Goal: Task Accomplishment & Management: Manage account settings

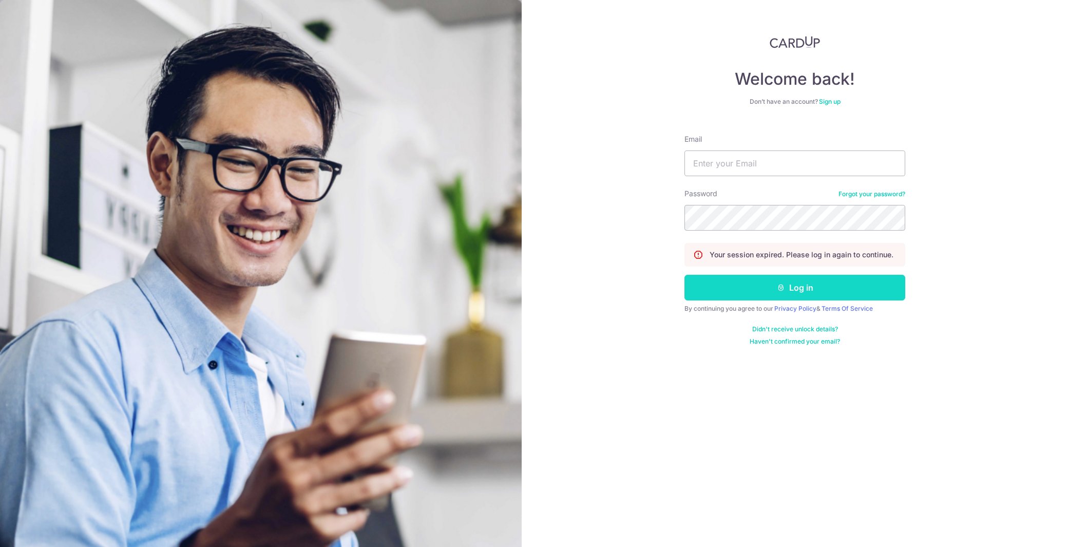
type input "[DOMAIN_NAME][EMAIL_ADDRESS][DOMAIN_NAME]"
click at [746, 283] on button "Log in" at bounding box center [795, 288] width 221 height 26
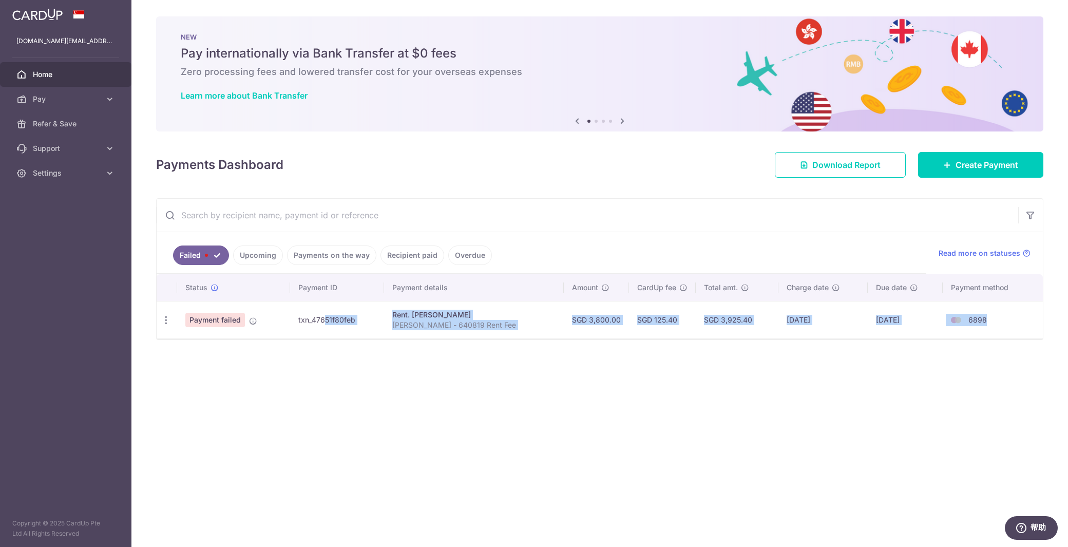
drag, startPoint x: 304, startPoint y: 317, endPoint x: 986, endPoint y: 320, distance: 682.2
click at [986, 320] on tr "Update payment Payment failed txn_47651f80feb Rent. CHAN MAY LING Qi Wei - 6408…" at bounding box center [600, 319] width 887 height 37
click at [986, 320] on td "6898" at bounding box center [993, 319] width 100 height 37
drag, startPoint x: 979, startPoint y: 322, endPoint x: 184, endPoint y: 323, distance: 794.7
click at [184, 323] on tr "Update payment Payment failed txn_47651f80feb Rent. CHAN MAY LING Qi Wei - 6408…" at bounding box center [600, 319] width 887 height 37
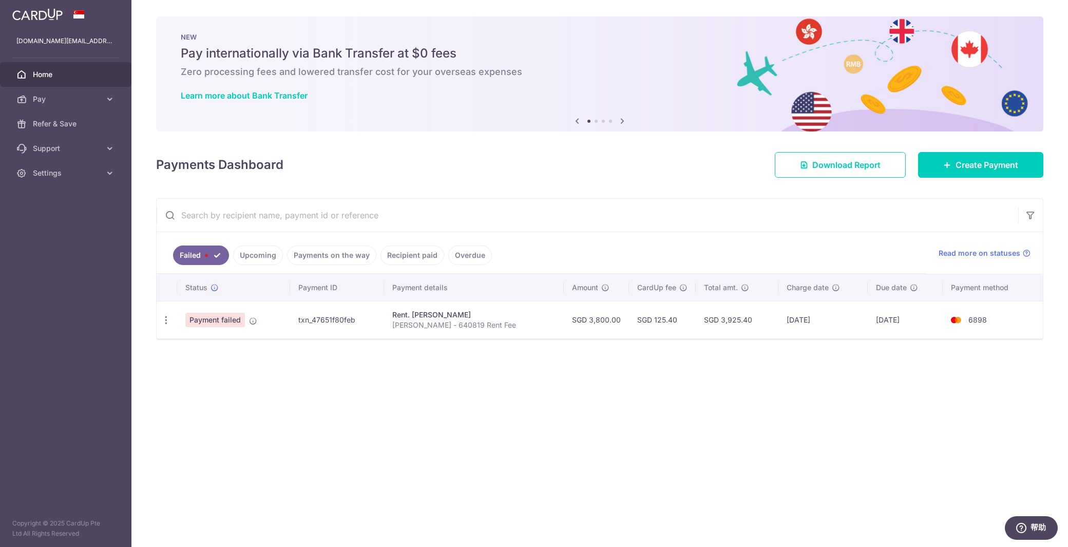
click at [228, 360] on div "× Pause Schedule Pause all future payments in this series Pause just this one p…" at bounding box center [600, 273] width 937 height 547
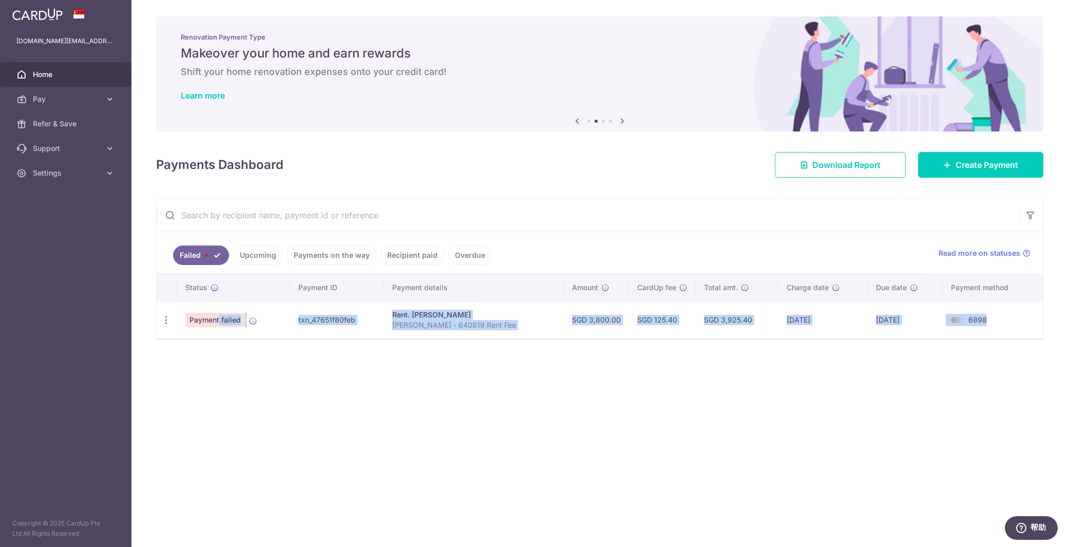
drag, startPoint x: 188, startPoint y: 318, endPoint x: 987, endPoint y: 319, distance: 799.3
click at [987, 319] on tr "Update payment Payment failed txn_47651f80feb Rent. CHAN MAY LING Qi Wei - 6408…" at bounding box center [600, 319] width 887 height 37
click at [987, 319] on td "6898" at bounding box center [993, 319] width 100 height 37
drag, startPoint x: 987, startPoint y: 319, endPoint x: 195, endPoint y: 319, distance: 791.6
click at [195, 319] on tr "Update payment Payment failed txn_47651f80feb Rent. CHAN MAY LING Qi Wei - 6408…" at bounding box center [600, 319] width 887 height 37
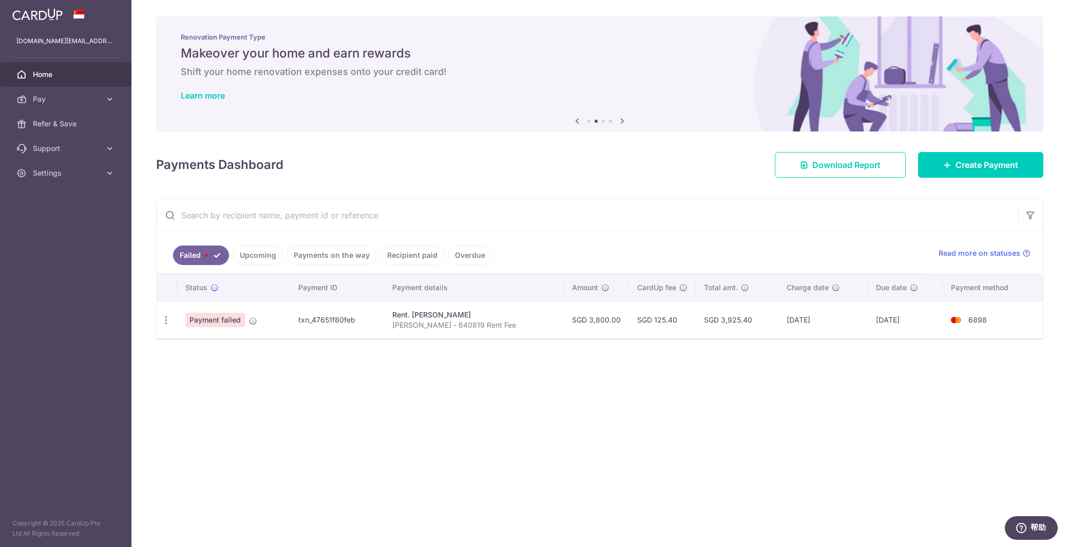
click at [253, 378] on div "× Pause Schedule Pause all future payments in this series Pause just this one p…" at bounding box center [600, 273] width 937 height 547
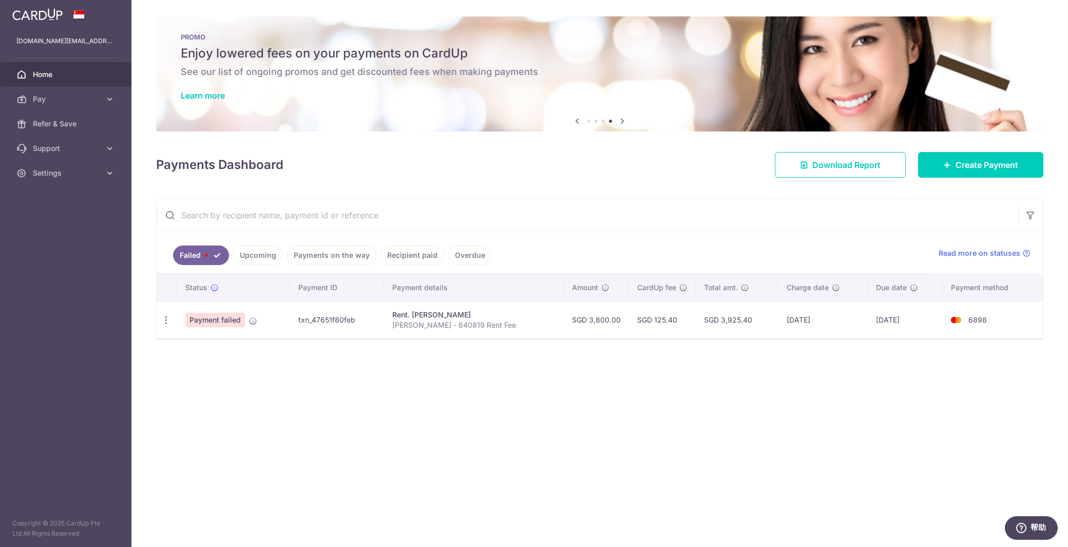
click at [623, 396] on div "× Pause Schedule Pause all future payments in this series Pause just this one p…" at bounding box center [600, 273] width 937 height 547
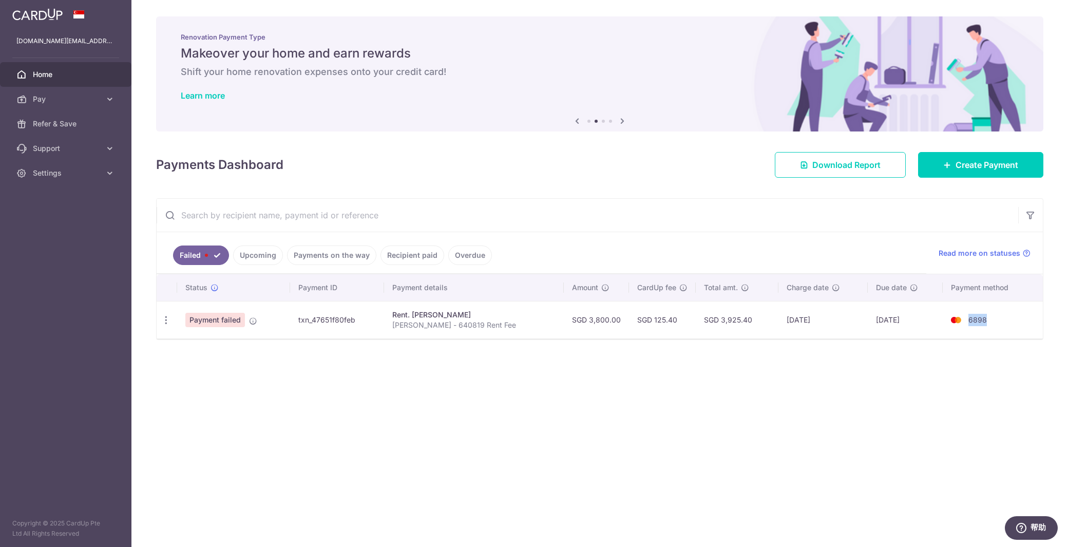
drag, startPoint x: 985, startPoint y: 324, endPoint x: 967, endPoint y: 323, distance: 18.5
click at [967, 323] on td "6898" at bounding box center [993, 319] width 100 height 37
drag, startPoint x: 965, startPoint y: 317, endPoint x: 989, endPoint y: 317, distance: 24.1
click at [989, 317] on td "6898" at bounding box center [993, 319] width 100 height 37
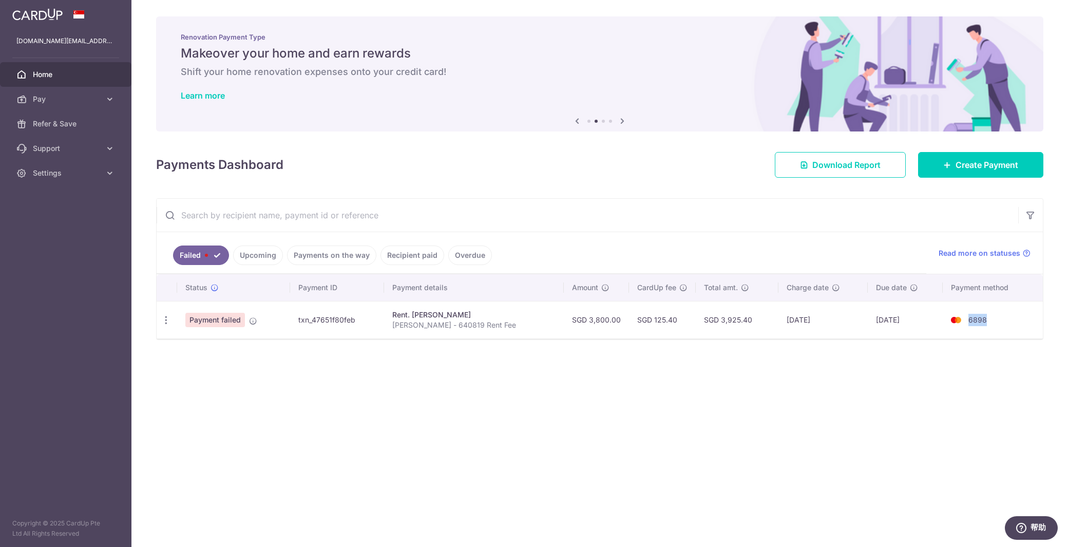
click at [989, 317] on td "6898" at bounding box center [993, 319] width 100 height 37
click at [165, 317] on icon "button" at bounding box center [166, 320] width 11 height 11
click at [192, 347] on span "Update payment" at bounding box center [221, 348] width 70 height 12
radio input "true"
type input "3,800.00"
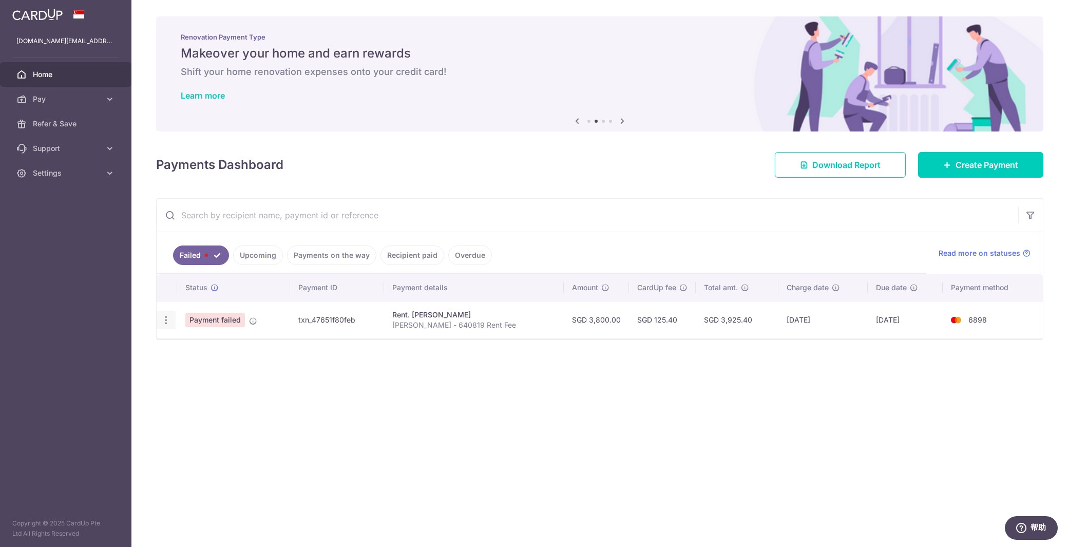
type input "[PERSON_NAME] - 640819 Rent Fee"
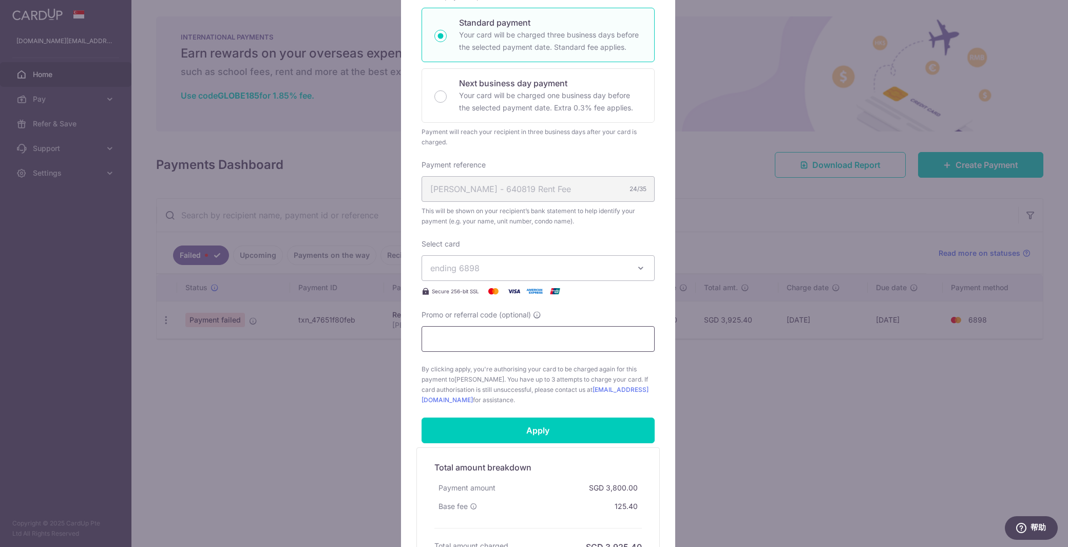
scroll to position [205, 0]
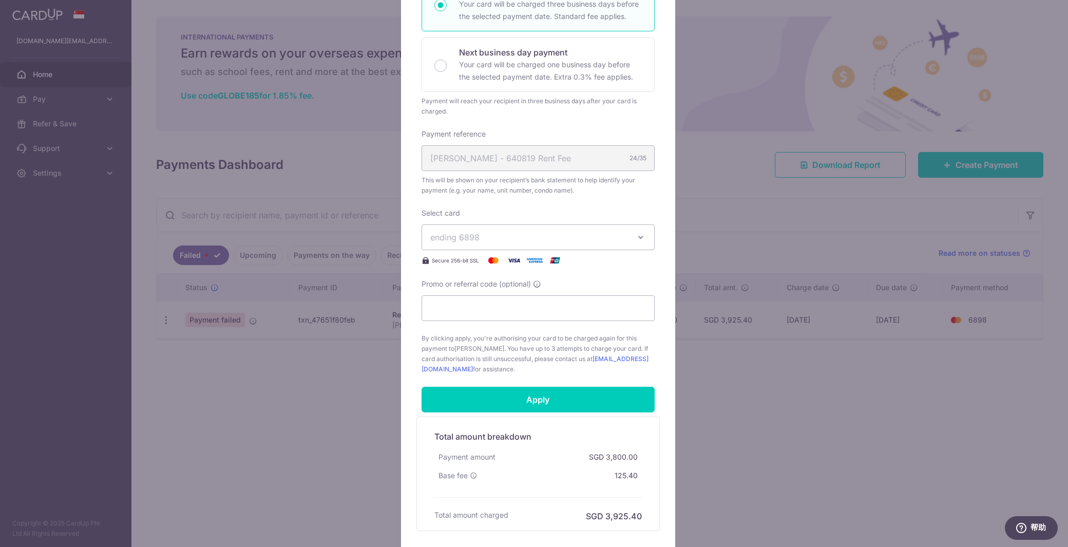
click at [615, 242] on button "ending 6898" at bounding box center [538, 237] width 233 height 26
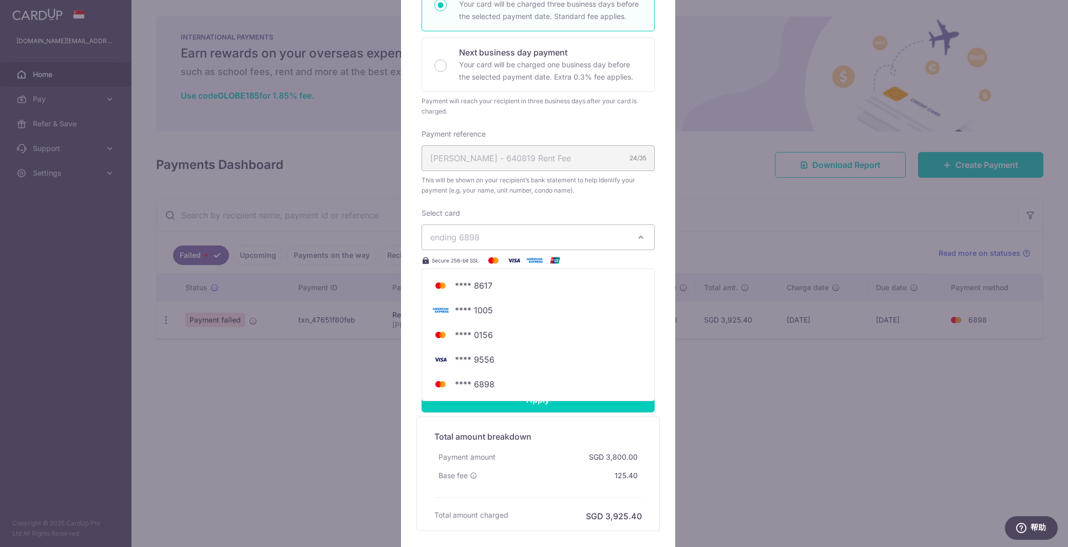
click at [404, 430] on div "Edit payment By clicking apply, you will make changes to all payments to CHAN M…" at bounding box center [538, 210] width 274 height 683
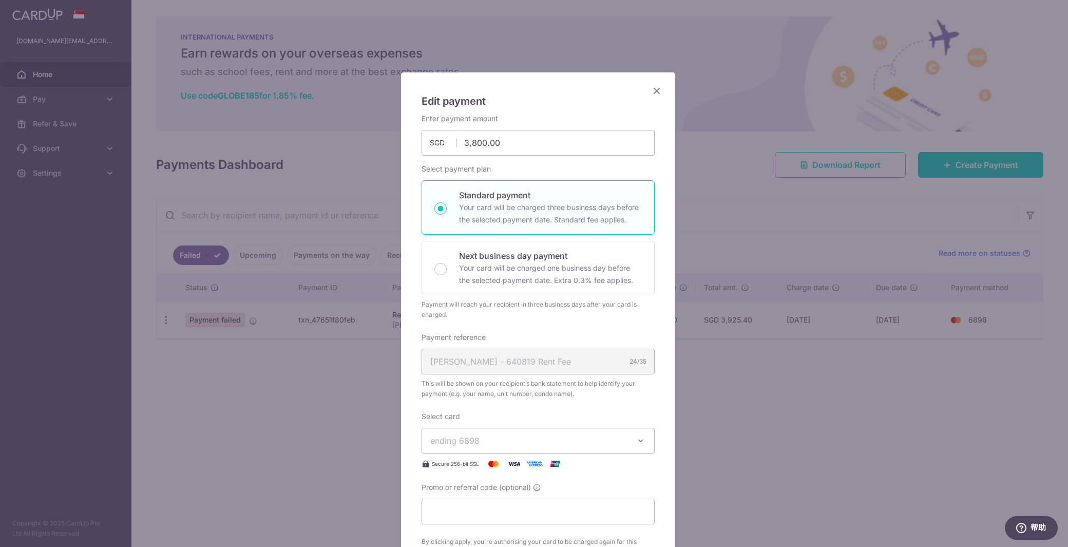
scroll to position [0, 0]
click at [462, 262] on p "Next business day payment" at bounding box center [550, 258] width 183 height 12
click at [447, 265] on input "Next business day payment Your card will be charged one business day before the…" at bounding box center [441, 271] width 12 height 12
radio input "false"
radio input "true"
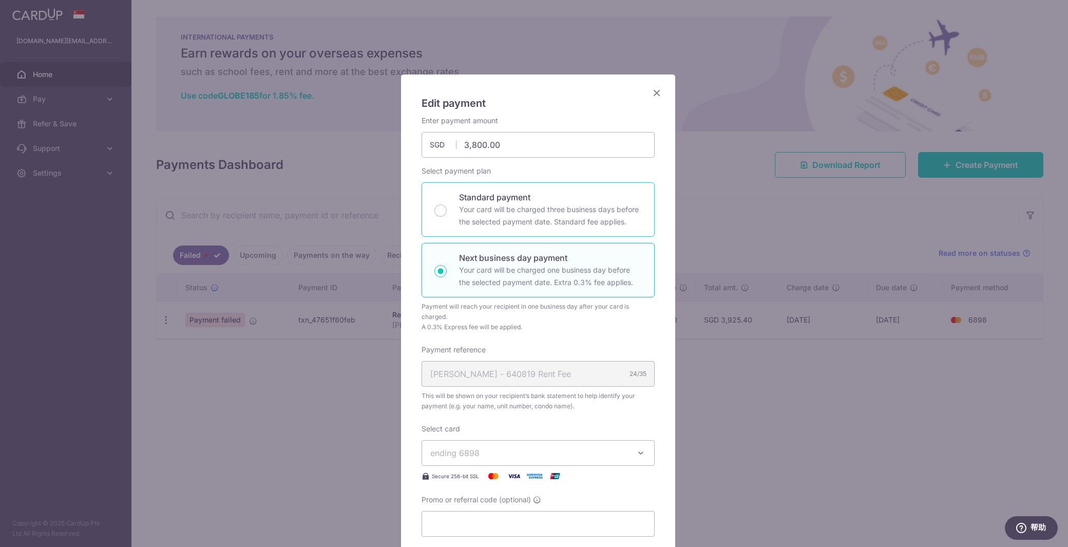
scroll to position [292, 0]
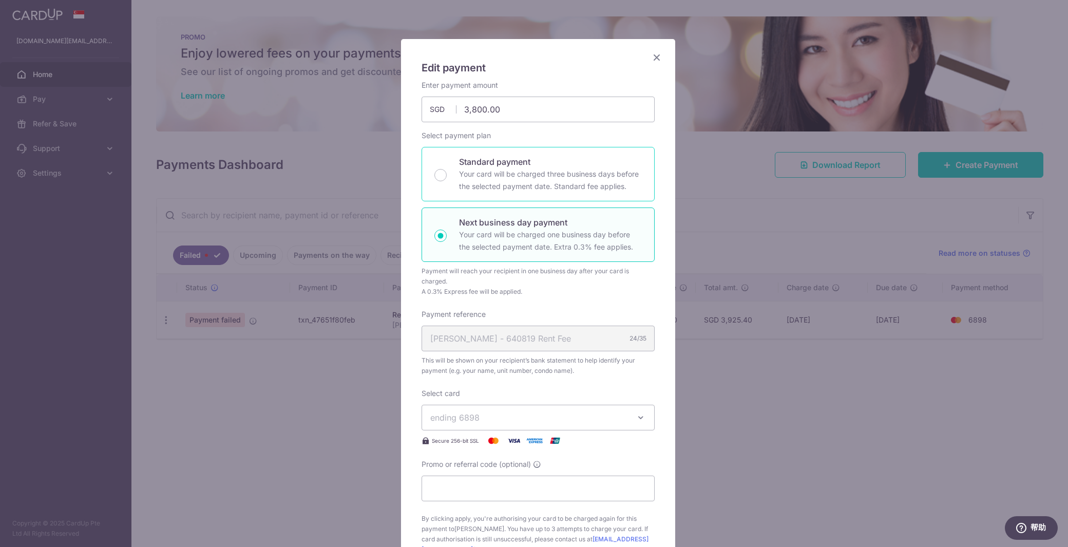
click at [498, 186] on p "Your card will be charged three business days before the selected payment date.…" at bounding box center [550, 180] width 183 height 25
click at [447, 181] on input "Standard payment Your card will be charged three business days before the selec…" at bounding box center [441, 175] width 12 height 12
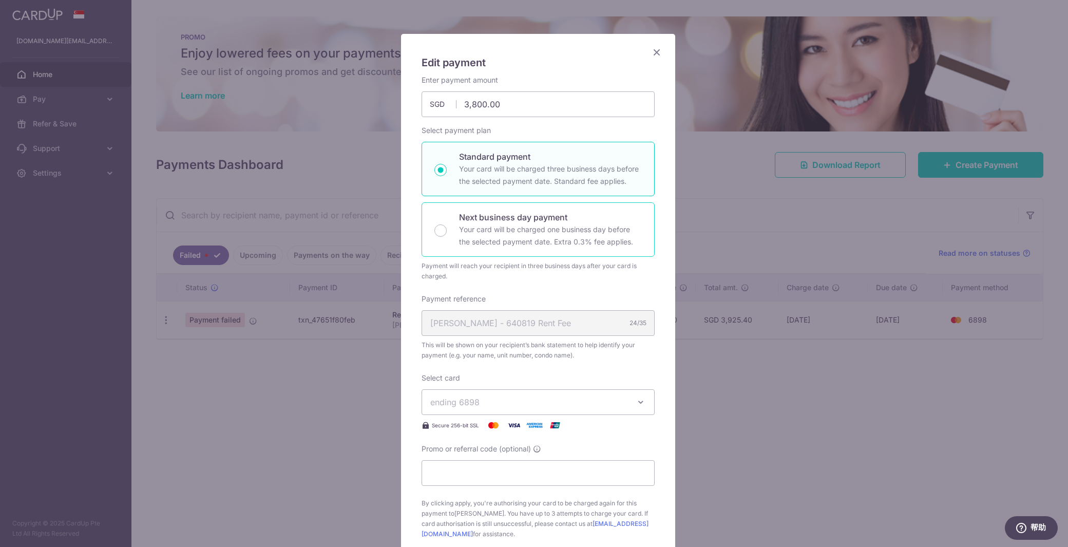
scroll to position [35, 0]
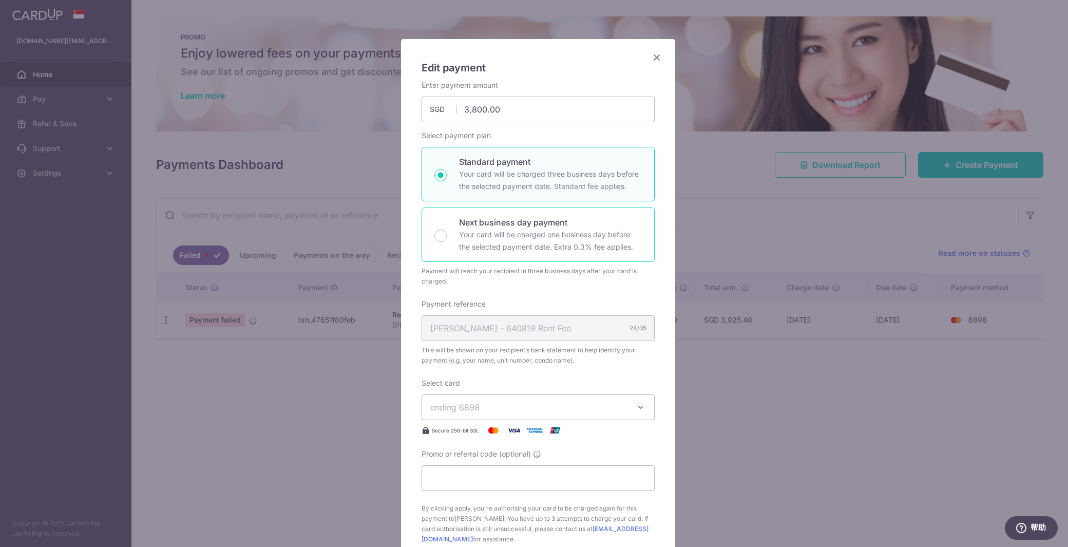
click at [528, 238] on p "Your card will be charged one business day before the selected payment date. Ex…" at bounding box center [550, 241] width 183 height 25
click at [447, 238] on input "Next business day payment Your card will be charged one business day before the…" at bounding box center [441, 236] width 12 height 12
radio input "false"
radio input "true"
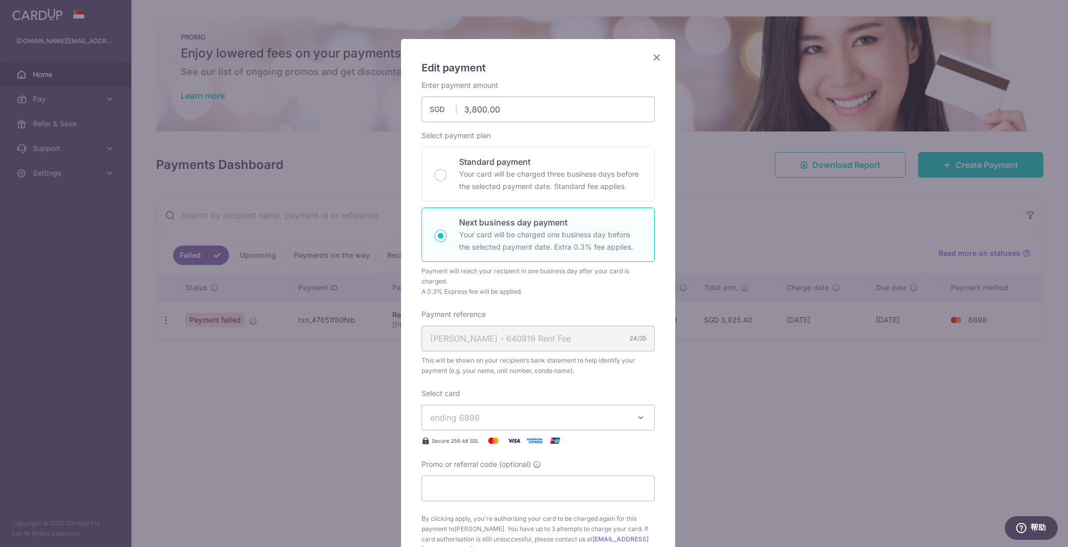
click at [625, 337] on div "Qi Wei - 640819 Rent Fee 24/35" at bounding box center [538, 339] width 233 height 26
click at [653, 55] on icon "Close" at bounding box center [657, 57] width 12 height 13
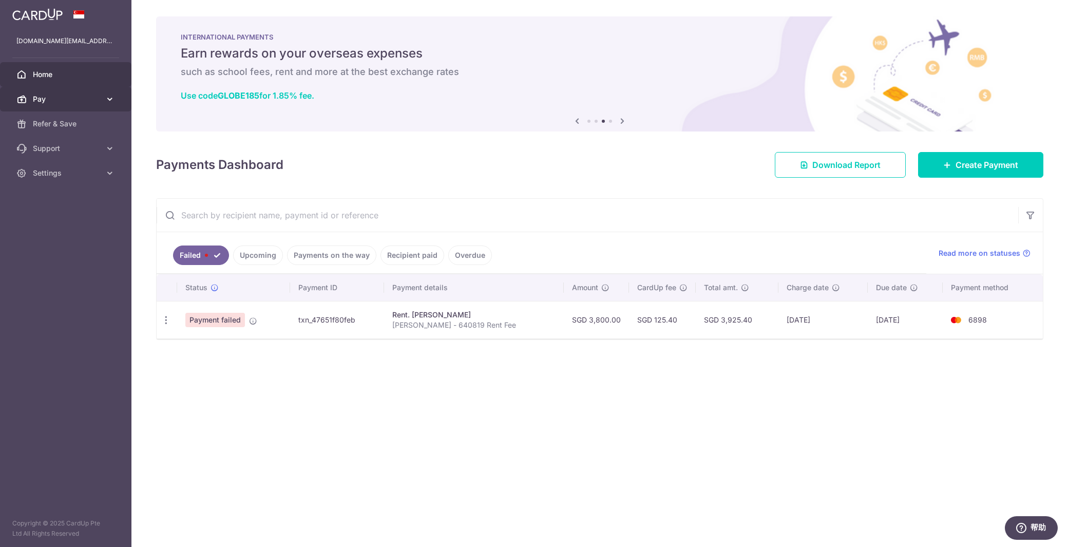
click at [95, 101] on span "Pay" at bounding box center [67, 99] width 68 height 10
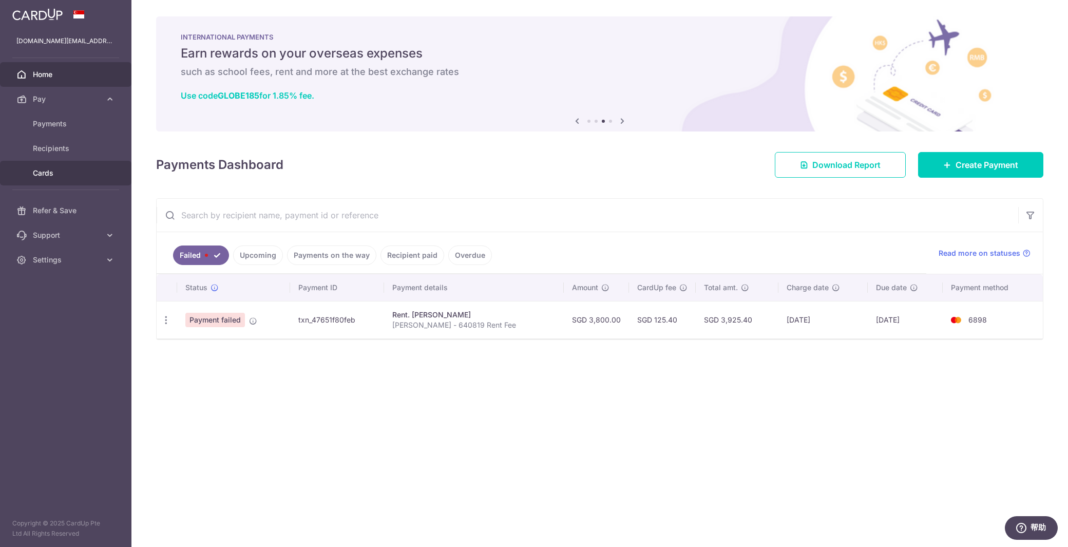
click at [85, 164] on link "Cards" at bounding box center [66, 173] width 132 height 25
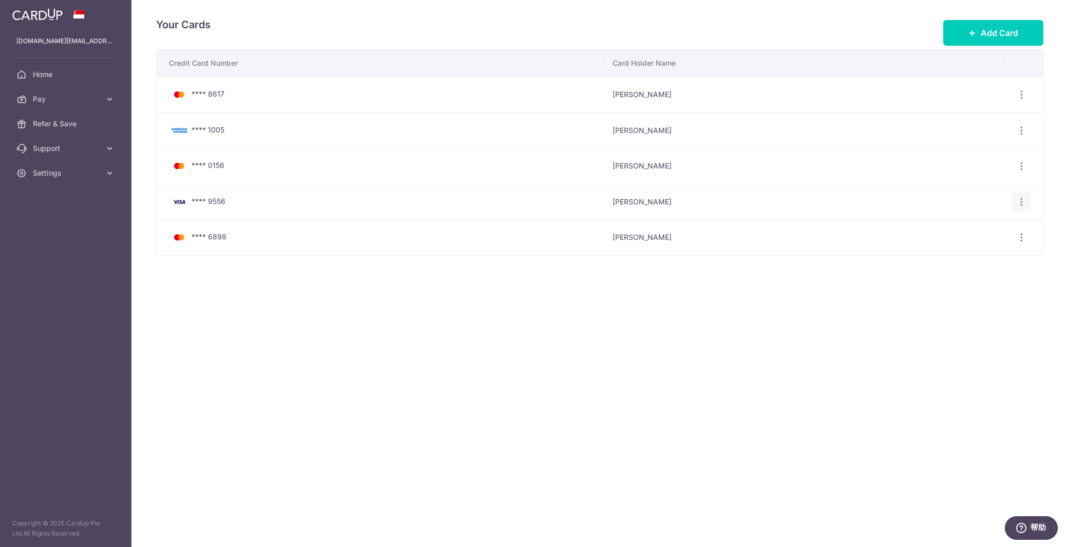
click at [1018, 193] on div "View/Edit Delete" at bounding box center [1021, 202] width 19 height 19
click at [1026, 204] on icon "button" at bounding box center [1022, 202] width 11 height 11
click at [980, 257] on span "Delete" at bounding box center [987, 255] width 70 height 12
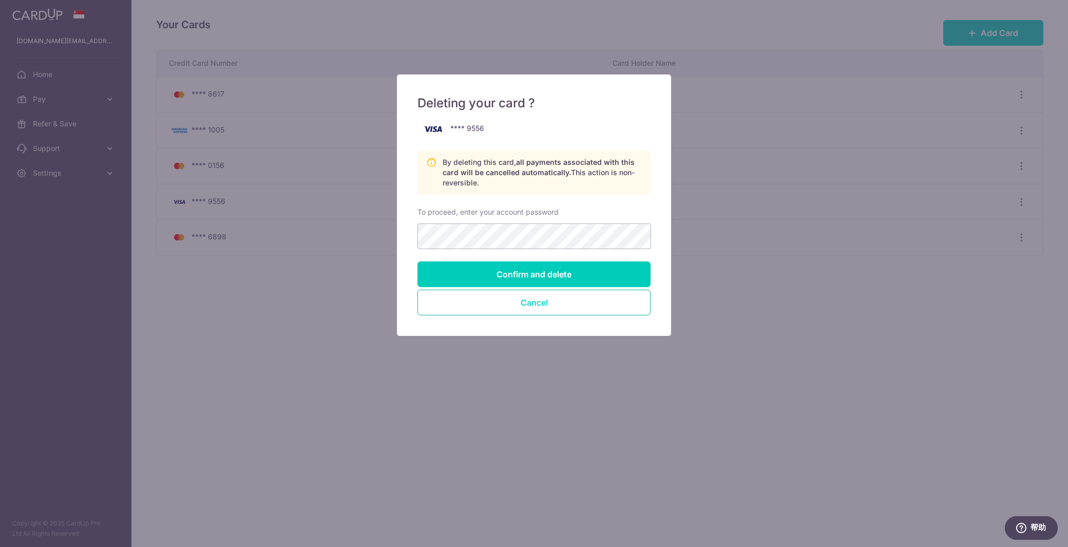
click at [595, 310] on button "Cancel" at bounding box center [534, 303] width 233 height 26
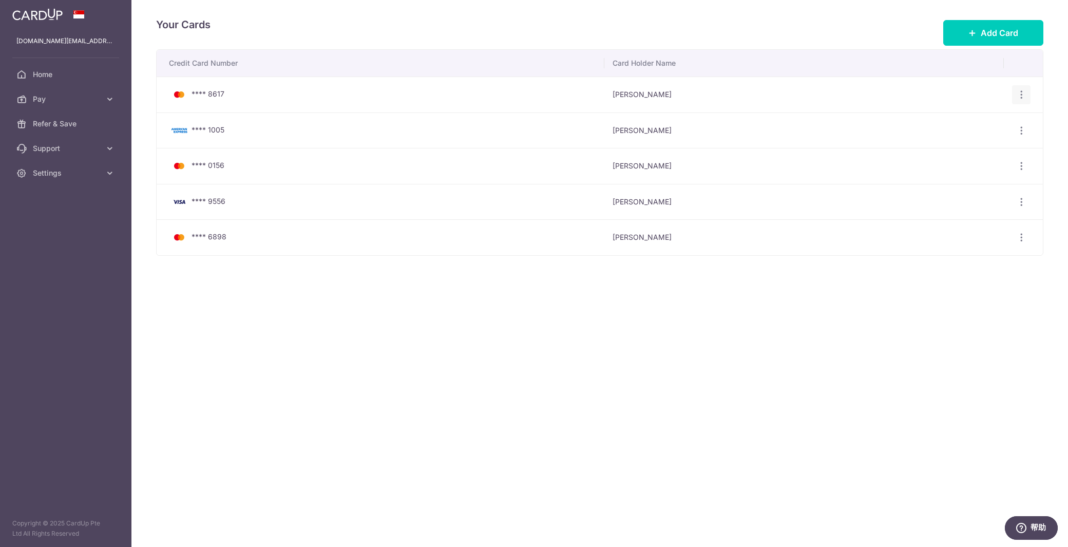
click at [1023, 93] on icon "button" at bounding box center [1022, 94] width 11 height 11
click at [967, 148] on span "Delete" at bounding box center [987, 148] width 70 height 12
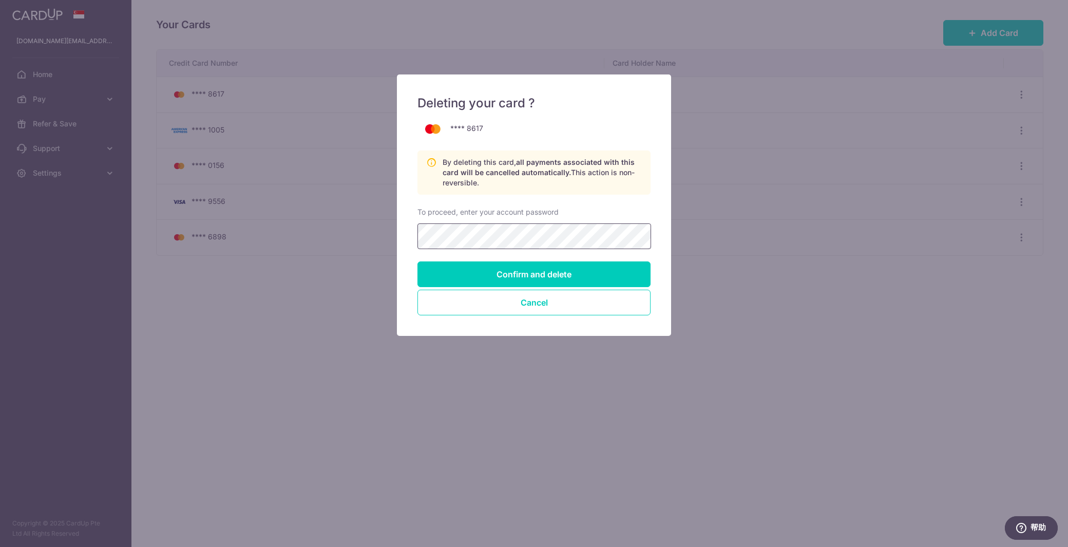
click at [418, 261] on input "Confirm and delete" at bounding box center [534, 274] width 233 height 26
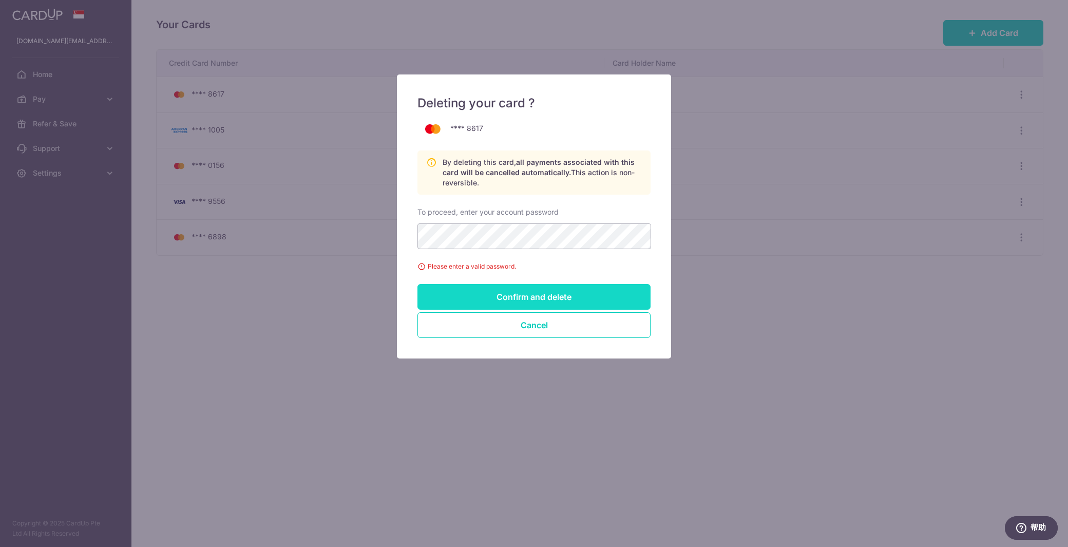
click at [538, 288] on input "Confirm and delete" at bounding box center [534, 297] width 233 height 26
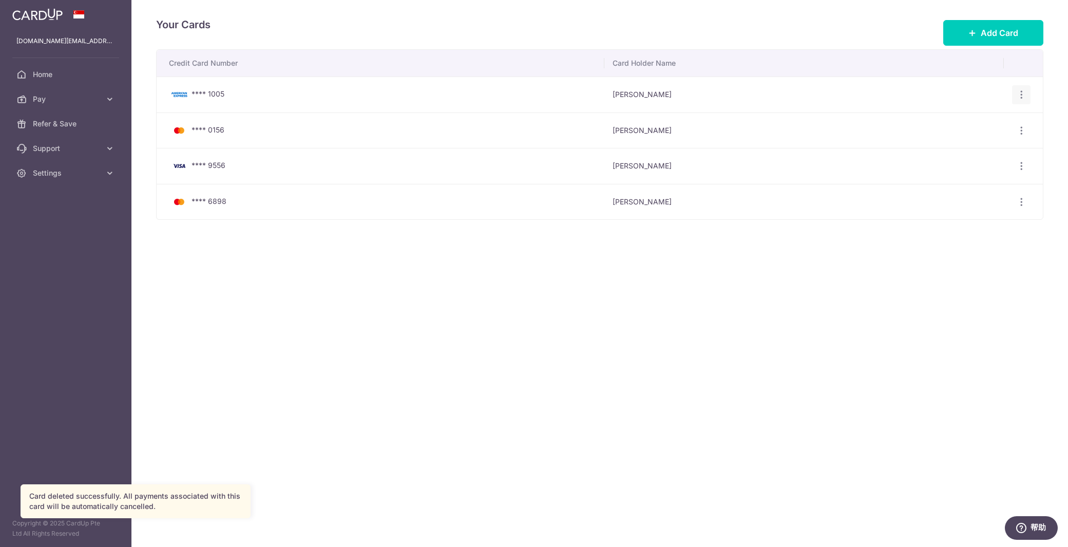
drag, startPoint x: 1022, startPoint y: 93, endPoint x: 1006, endPoint y: 110, distance: 23.2
click at [1023, 93] on icon "button" at bounding box center [1022, 94] width 11 height 11
click at [978, 143] on span "Delete" at bounding box center [987, 148] width 70 height 12
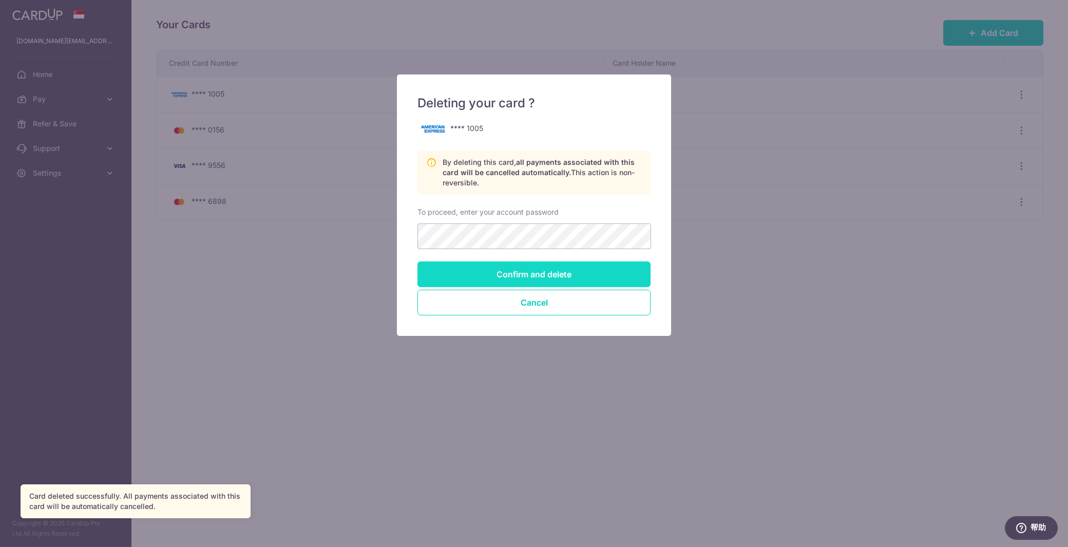
click at [579, 275] on input "Confirm and delete" at bounding box center [534, 274] width 233 height 26
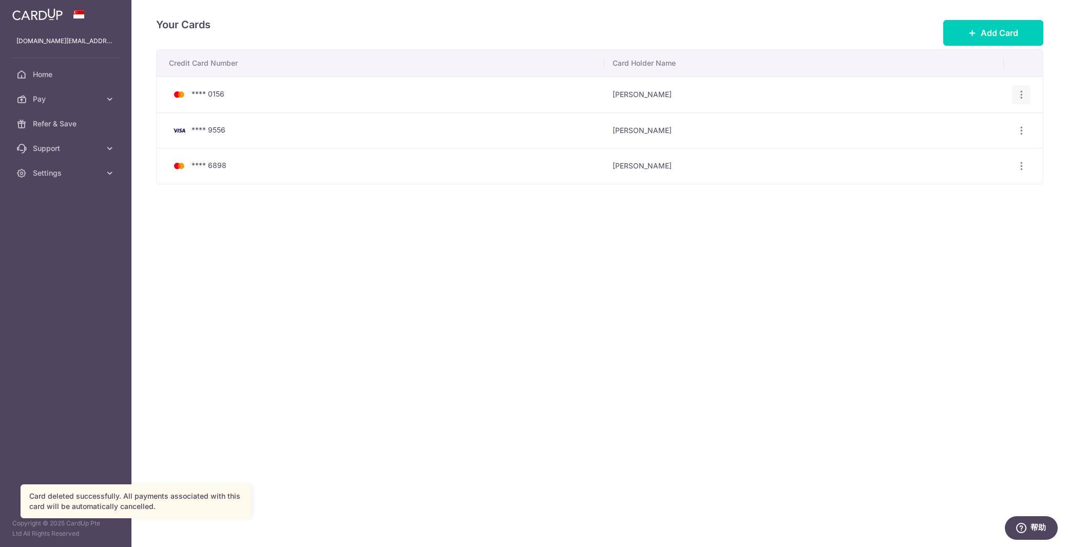
click at [1024, 100] on div "View/Edit [GEOGRAPHIC_DATA]" at bounding box center [1021, 94] width 19 height 19
click at [1029, 97] on div "View/Edit [GEOGRAPHIC_DATA]" at bounding box center [1021, 94] width 19 height 19
click at [1017, 96] on icon "button" at bounding box center [1022, 94] width 11 height 11
click at [973, 133] on link "View/Edit" at bounding box center [977, 123] width 107 height 25
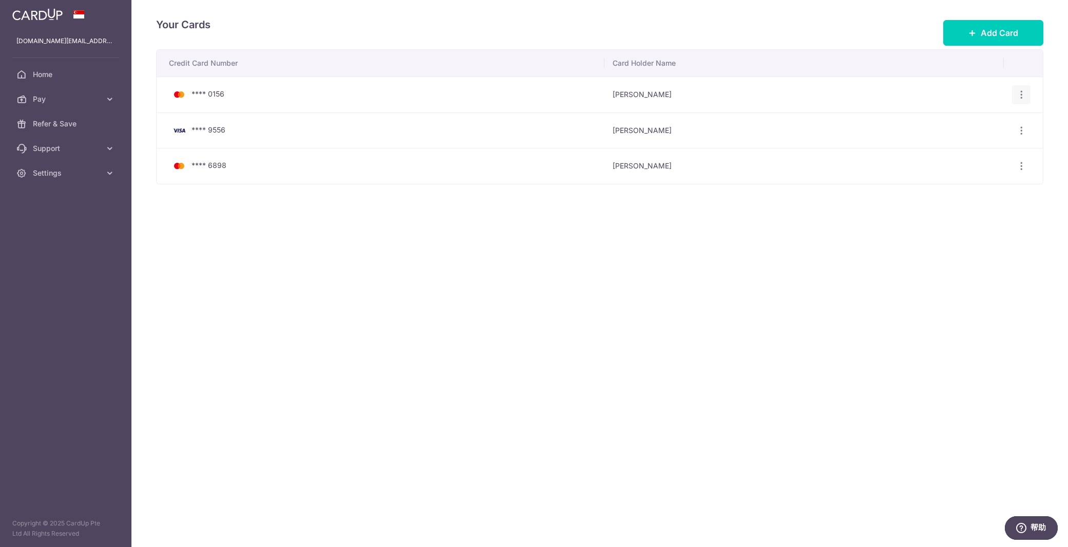
click at [1024, 99] on icon "button" at bounding box center [1022, 94] width 11 height 11
click at [970, 147] on span "Delete" at bounding box center [987, 148] width 70 height 12
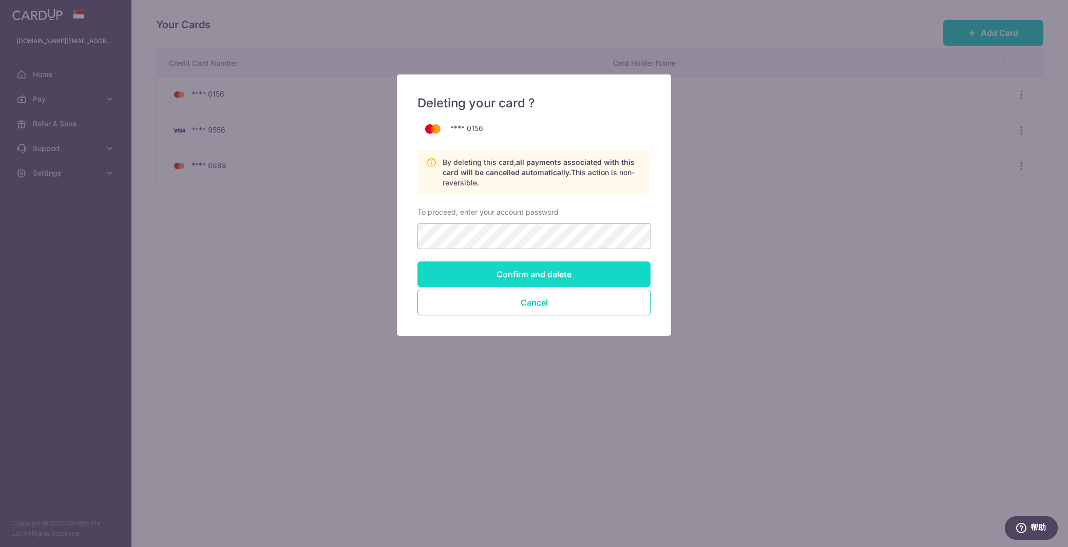
click at [558, 274] on input "Confirm and delete" at bounding box center [534, 274] width 233 height 26
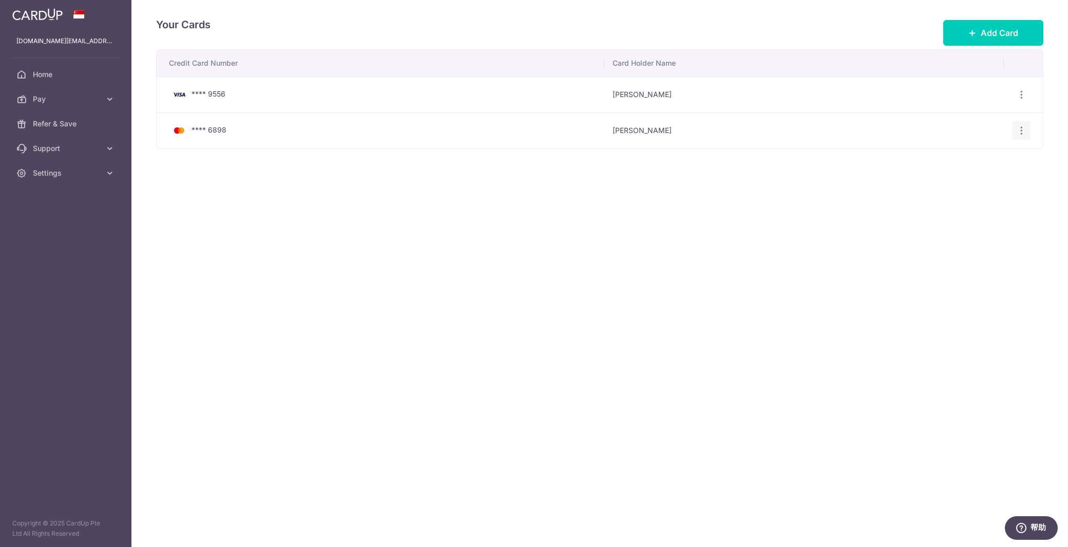
click at [1026, 129] on icon "button" at bounding box center [1022, 130] width 11 height 11
click at [787, 190] on div "Credit Card Number Card Holder Name **** 9556 [PERSON_NAME] View/Edit [GEOGRAPH…" at bounding box center [600, 130] width 888 height 163
click at [196, 125] on span "**** 6898" at bounding box center [209, 129] width 35 height 9
click at [1022, 125] on icon "button" at bounding box center [1022, 130] width 11 height 11
click at [992, 149] on link "View/Edit" at bounding box center [977, 158] width 107 height 25
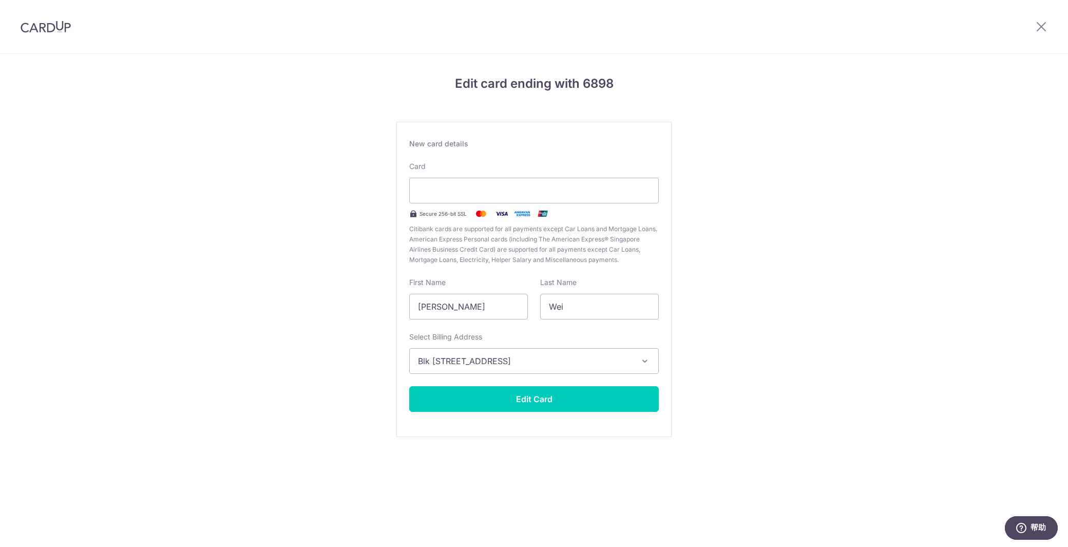
click at [624, 362] on span "Blk 819 JURONG WEST STREET 81, # 11-242, Singapore, Singapore-640817" at bounding box center [525, 361] width 214 height 12
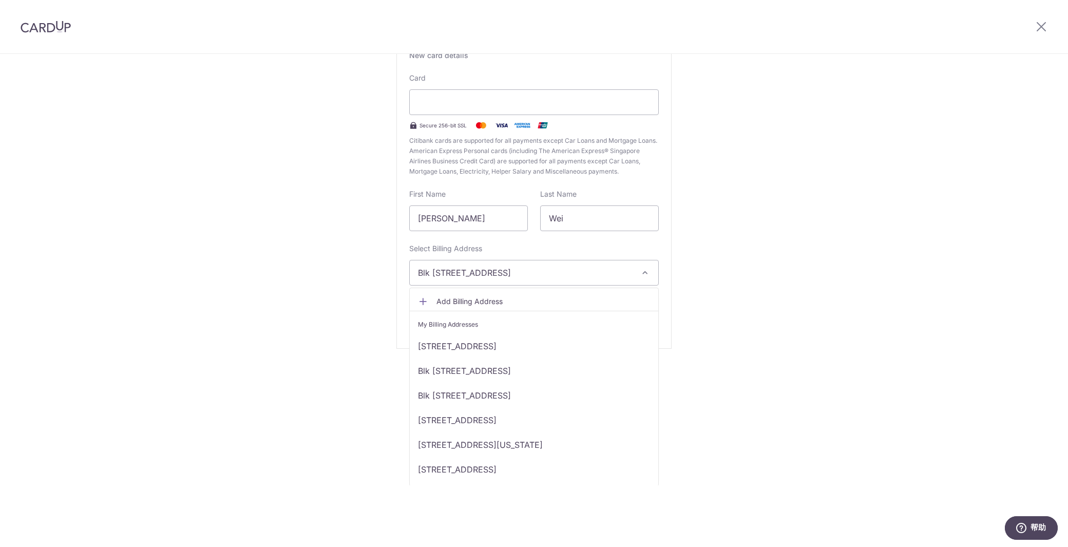
scroll to position [89, 0]
click at [547, 442] on link "19510 Van Buren Blvd, F3-1044, riverside, california, United States-92508" at bounding box center [534, 443] width 249 height 25
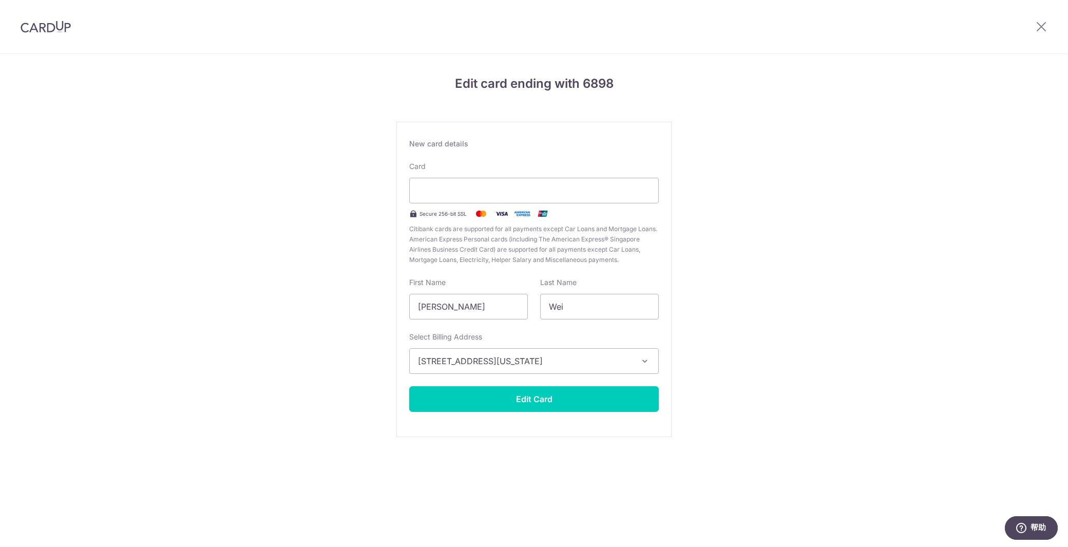
click at [643, 360] on icon "button" at bounding box center [645, 361] width 10 height 10
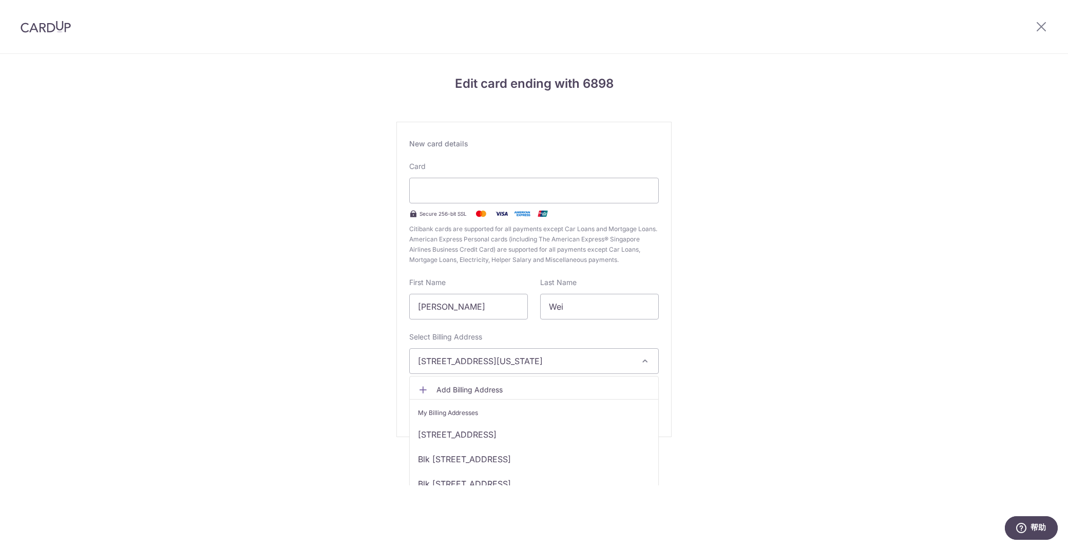
click at [478, 389] on span "Add Billing Address" at bounding box center [544, 390] width 214 height 10
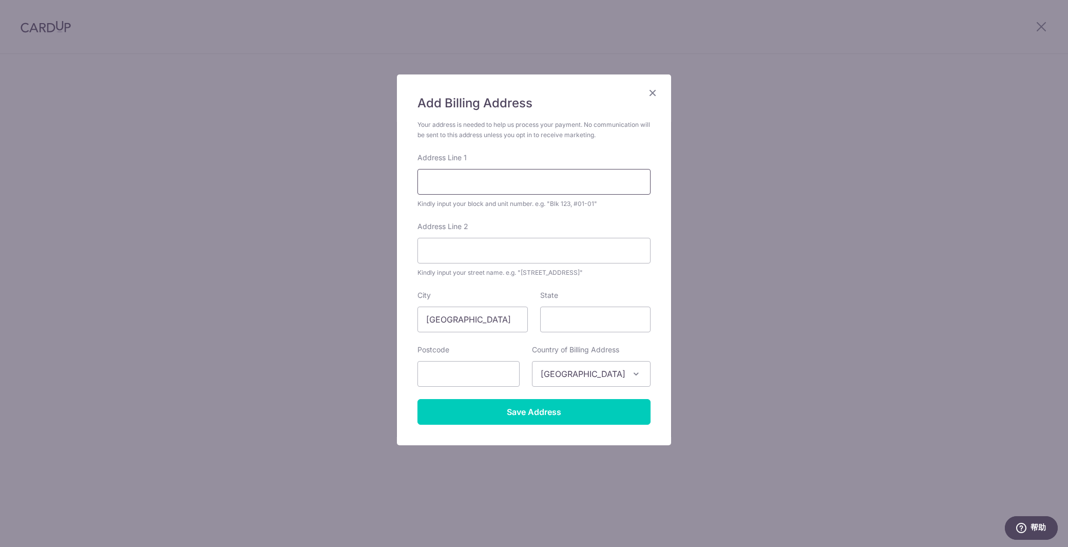
click at [527, 181] on input "Address Line 1" at bounding box center [534, 182] width 233 height 26
type input "19510 Van Buren Blvd"
click at [600, 259] on input "Address Line 2" at bounding box center [534, 251] width 233 height 26
type input "F3-1044"
click at [486, 314] on input "Singapore" at bounding box center [473, 320] width 110 height 26
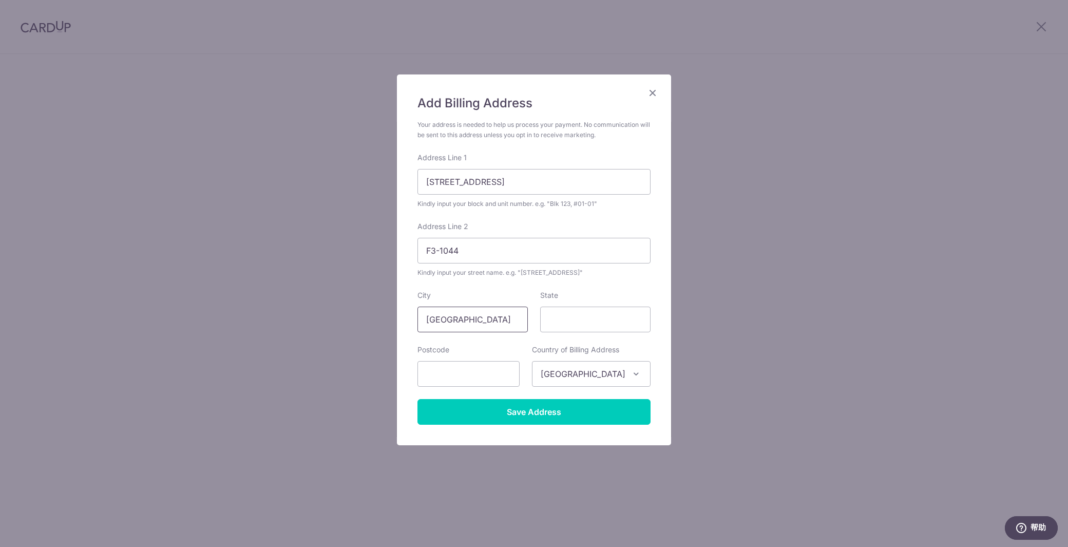
click at [486, 314] on input "Singapore" at bounding box center [473, 320] width 110 height 26
click at [480, 311] on input "CA" at bounding box center [473, 320] width 110 height 26
click at [474, 317] on input "CA" at bounding box center [473, 320] width 110 height 26
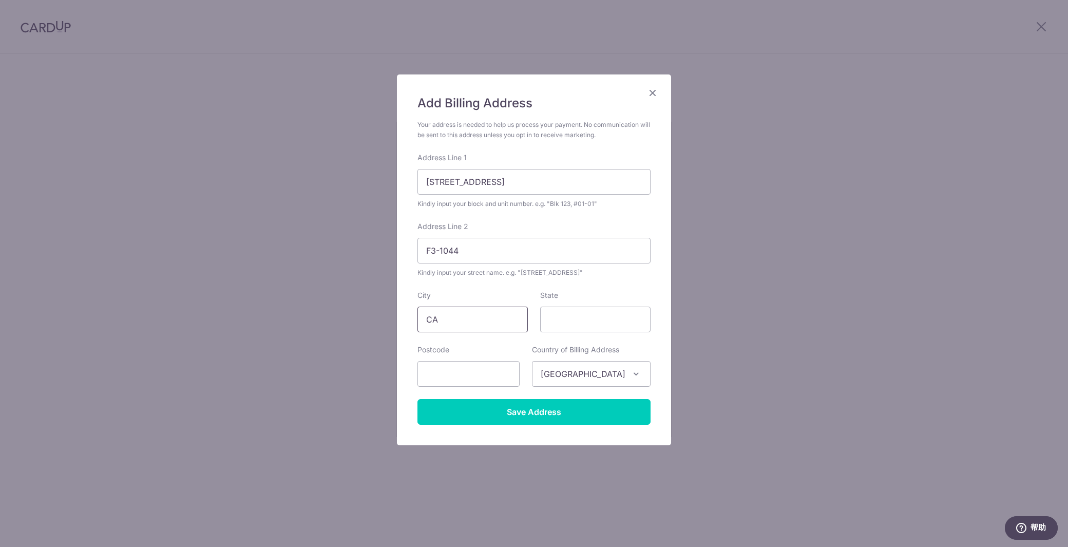
paste input "alifornia"
type input "California"
click at [581, 315] on input "State" at bounding box center [595, 320] width 110 height 26
paste input "California"
type input "California"
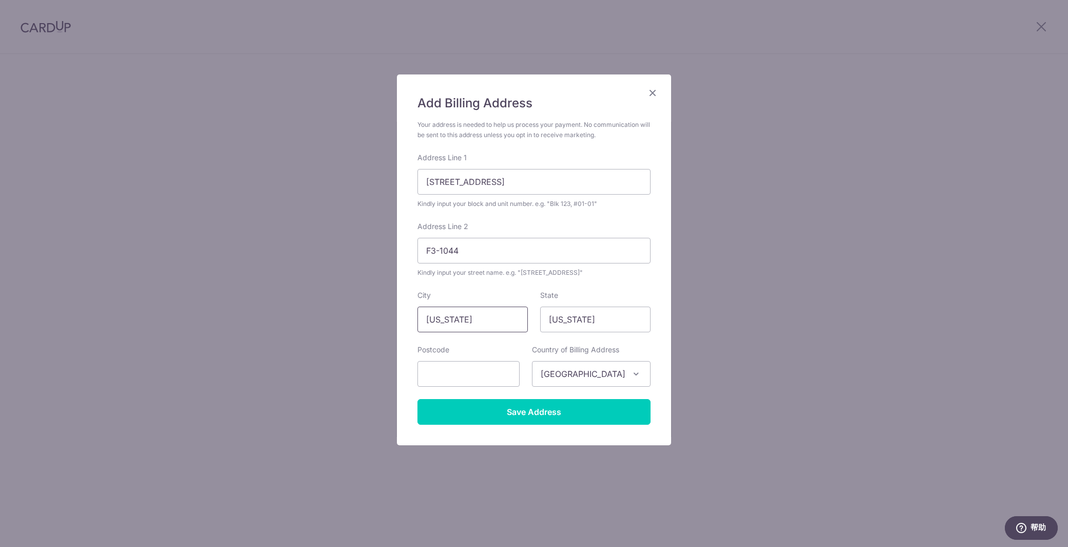
click at [471, 322] on input "California" at bounding box center [473, 320] width 110 height 26
type input "Riverside"
click at [473, 364] on input "text" at bounding box center [469, 374] width 102 height 26
type input "92508"
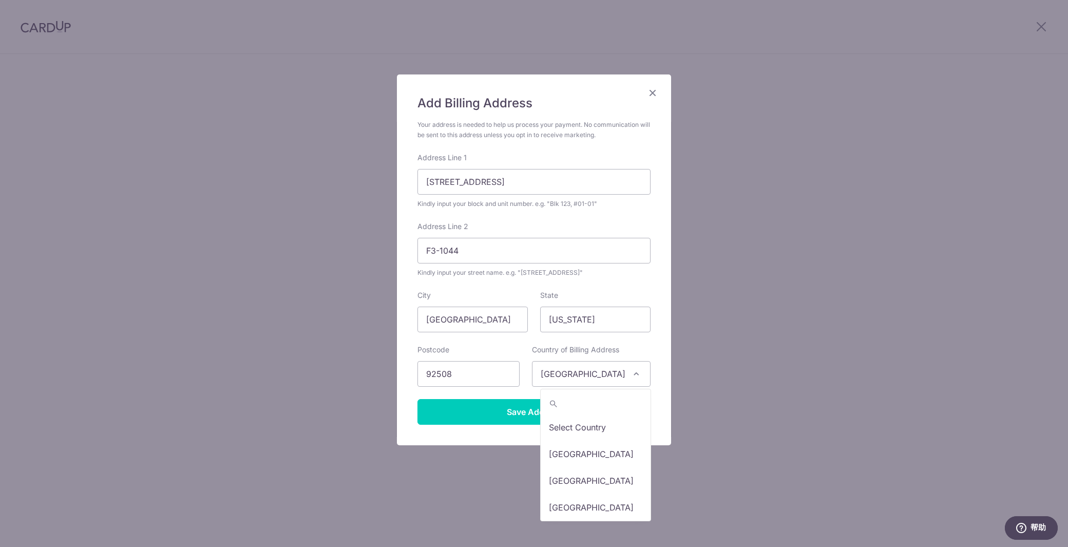
click at [626, 379] on span "Singapore" at bounding box center [592, 374] width 118 height 25
type input "United"
select select "233"
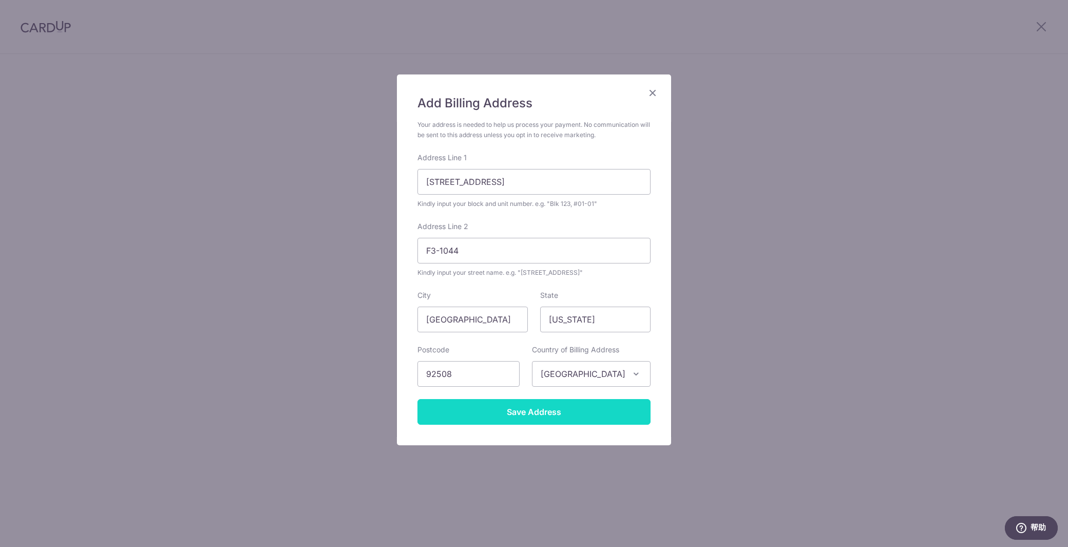
click at [499, 410] on input "Save Address" at bounding box center [534, 412] width 233 height 26
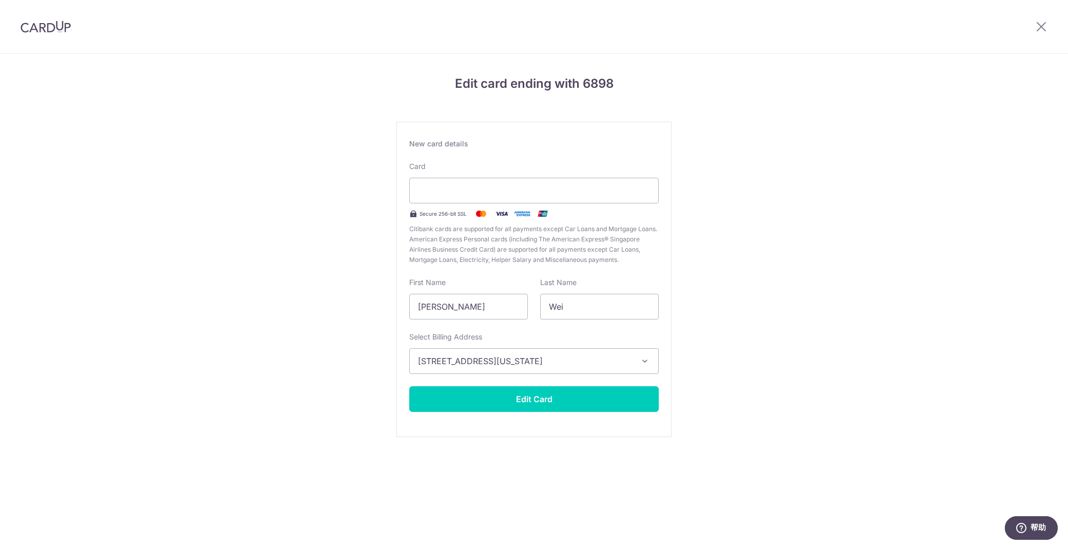
click at [769, 454] on div "Edit card ending with 6898 New card details Card Secure 256-bit SSL Citibank ca…" at bounding box center [534, 269] width 1068 height 431
click at [639, 360] on button "19510 Van Buren Blvd, F3-1044, Riverside, California, United States-92508" at bounding box center [534, 361] width 250 height 26
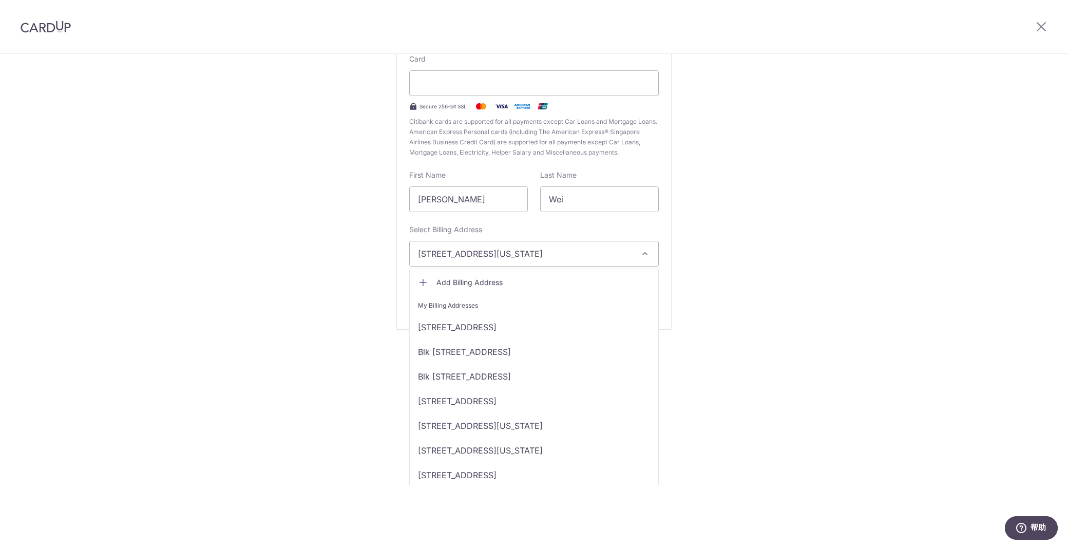
scroll to position [114, 0]
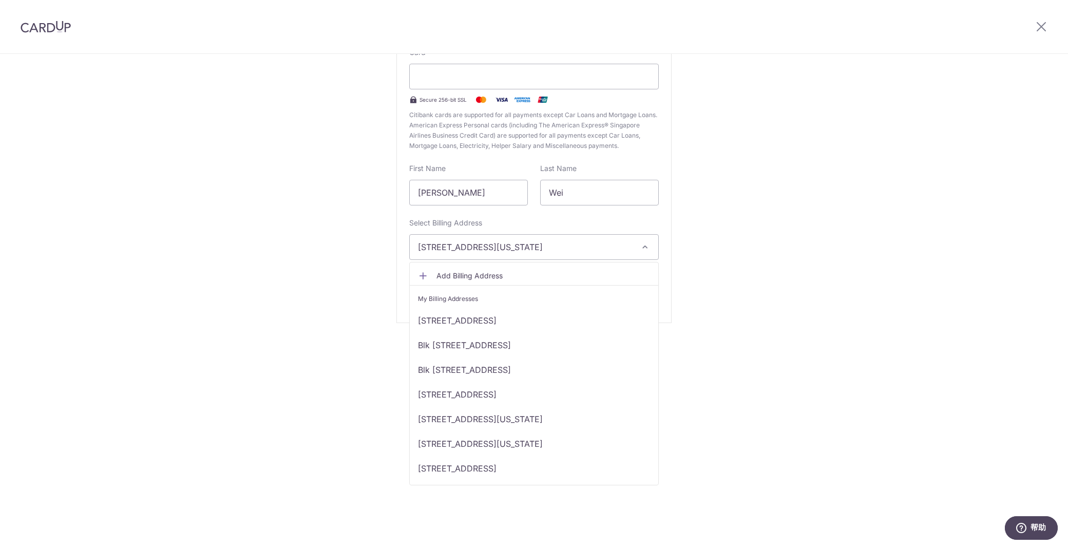
click at [468, 271] on span "Add Billing Address" at bounding box center [544, 276] width 214 height 10
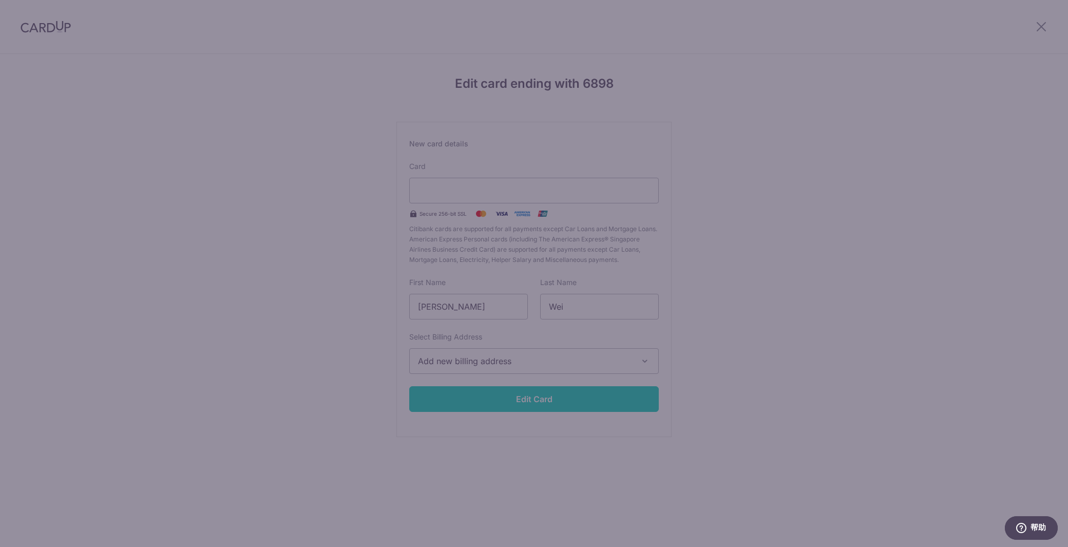
scroll to position [0, 0]
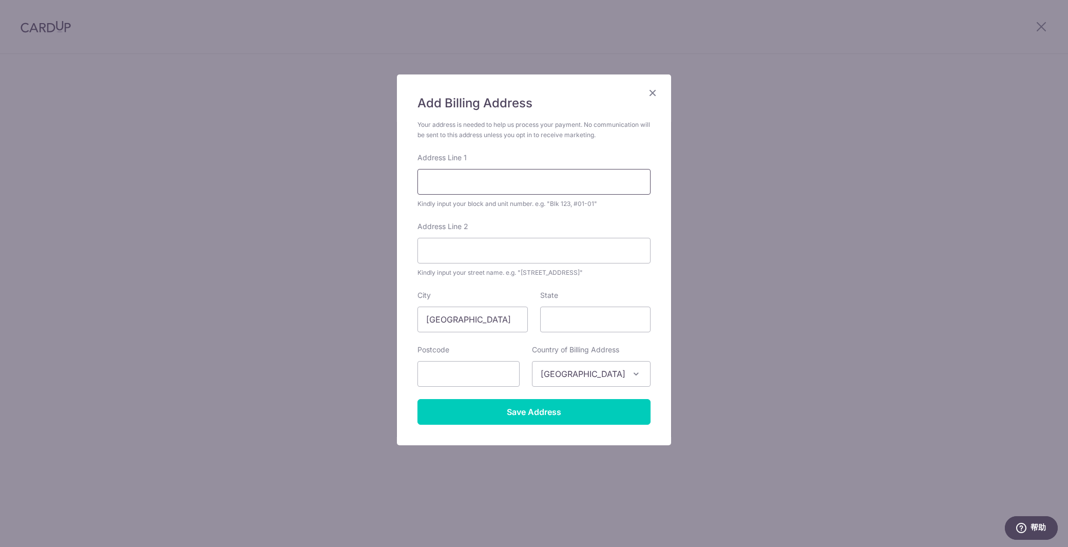
click at [488, 194] on input "Address Line 1" at bounding box center [534, 182] width 233 height 26
type input "19510 Van Buren Blvd"
type input "F3-1044"
type input "Riverside"
type input "CA"
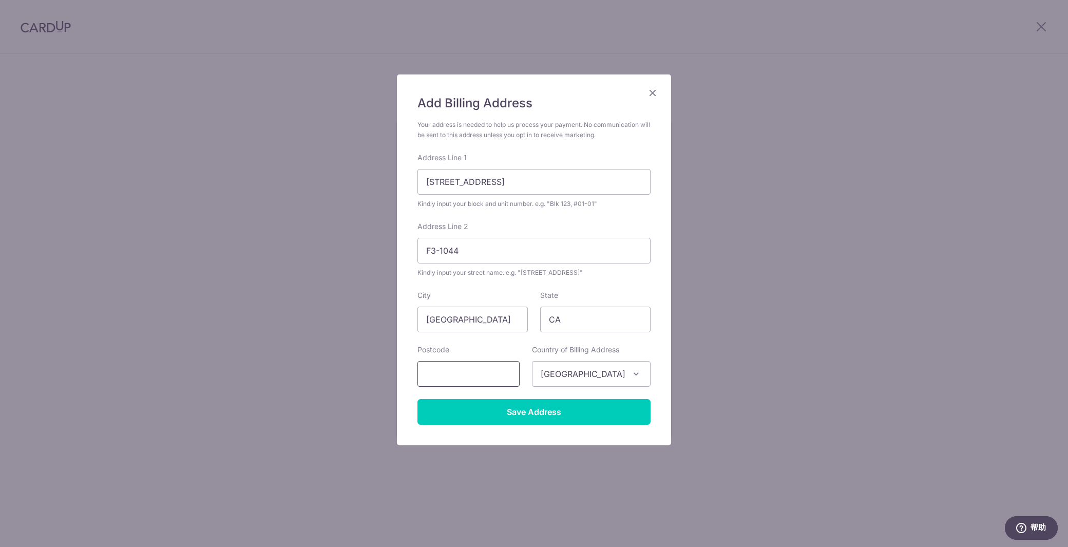
click at [474, 370] on input "text" at bounding box center [469, 374] width 102 height 26
paste input "00000"
type input "00000"
click at [609, 374] on span "Singapore" at bounding box center [592, 374] width 118 height 25
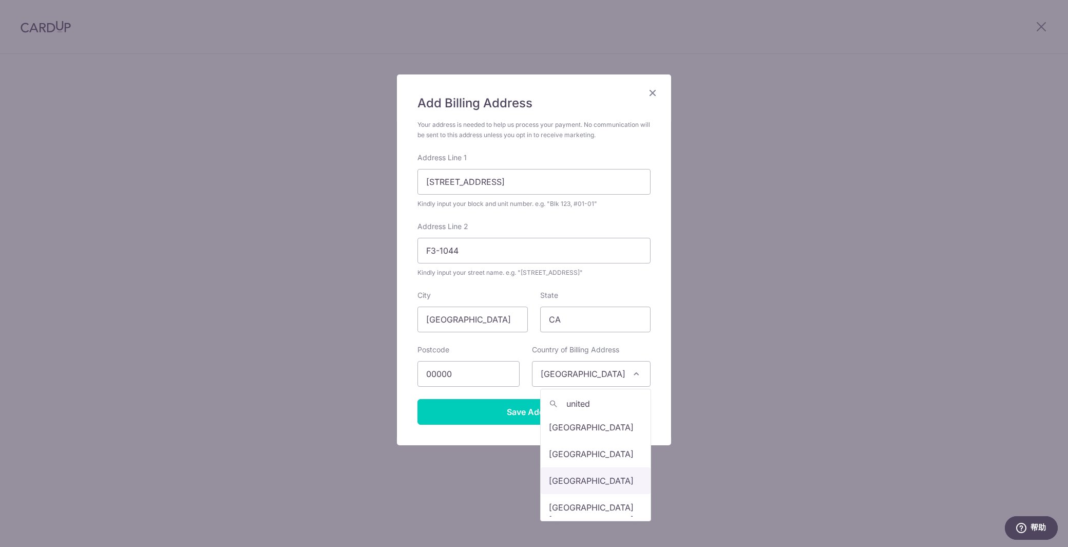
type input "united"
select select "233"
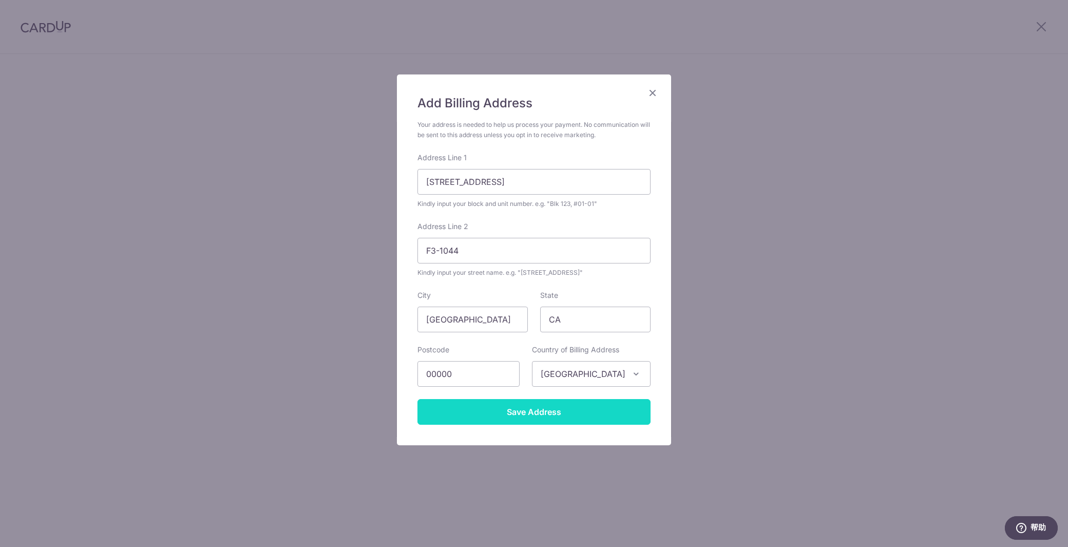
click at [560, 416] on input "Save Address" at bounding box center [534, 412] width 233 height 26
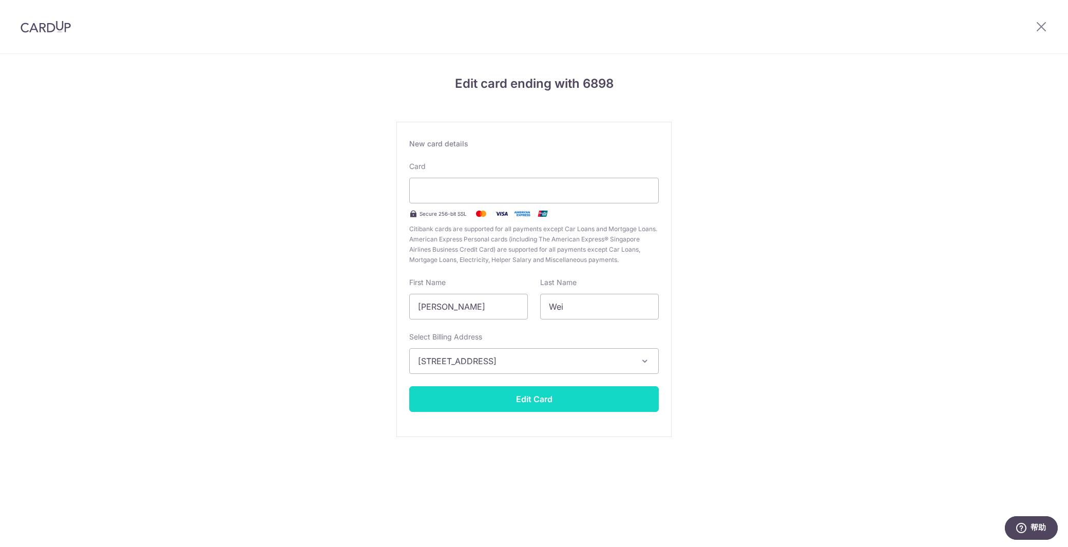
click at [539, 401] on button "Edit Card" at bounding box center [534, 399] width 250 height 26
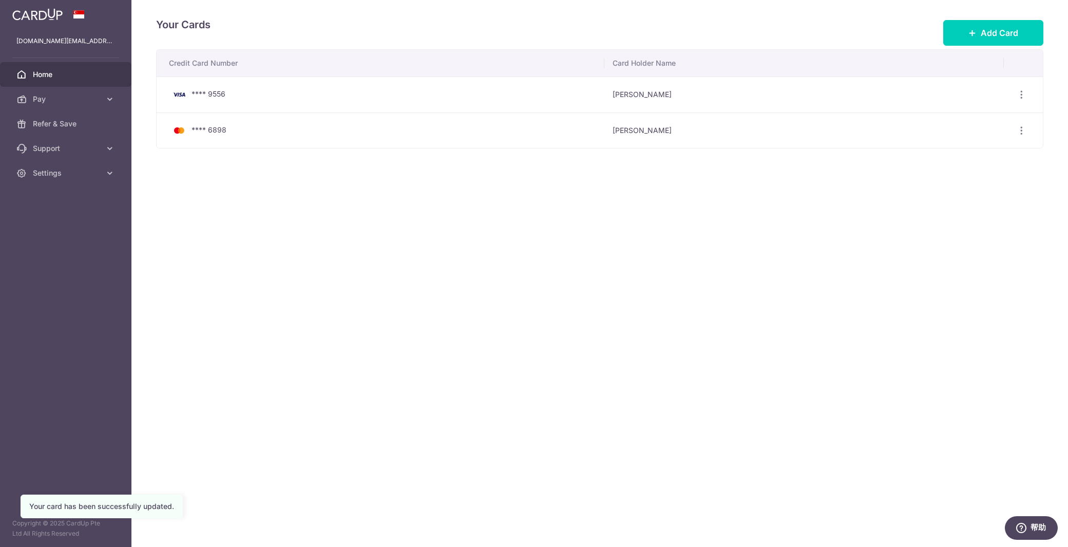
click at [79, 76] on span "Home" at bounding box center [67, 74] width 68 height 10
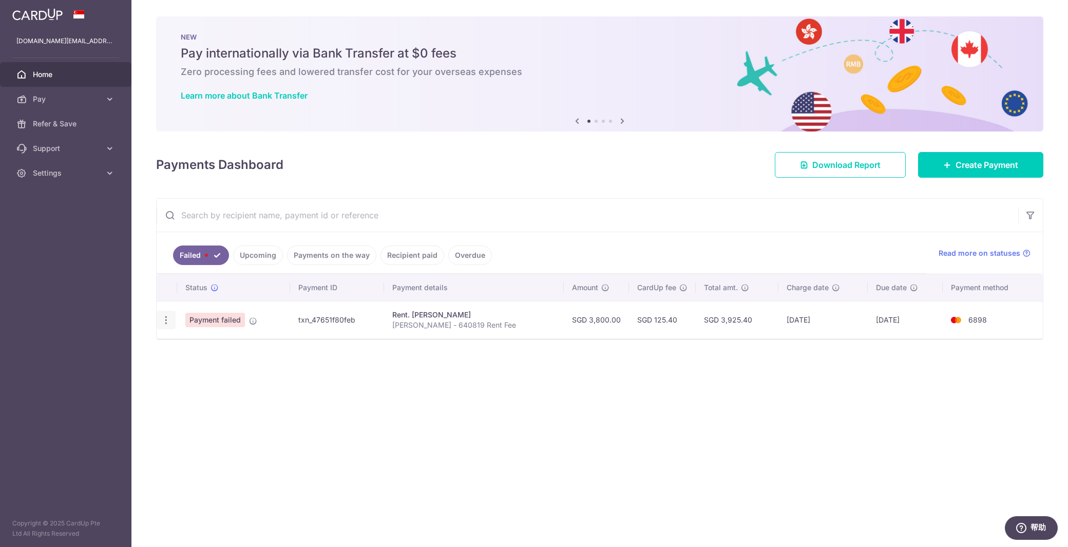
click at [167, 318] on icon "button" at bounding box center [166, 320] width 11 height 11
click at [200, 350] on span "Update payment" at bounding box center [221, 348] width 70 height 12
radio input "true"
type input "3,800.00"
type input "[PERSON_NAME] - 640819 Rent Fee"
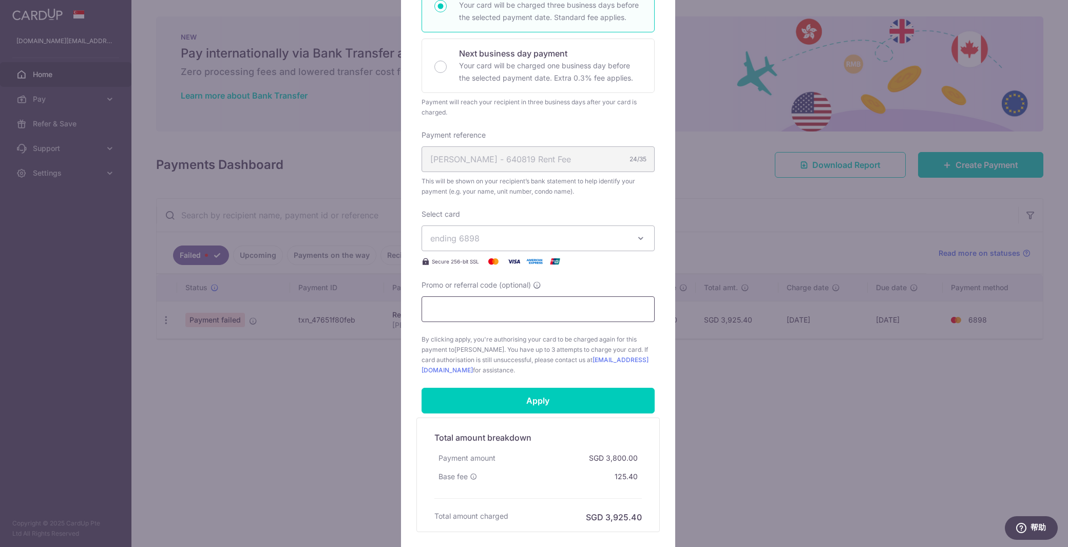
scroll to position [205, 0]
click at [625, 232] on button "ending 6898" at bounding box center [538, 237] width 233 height 26
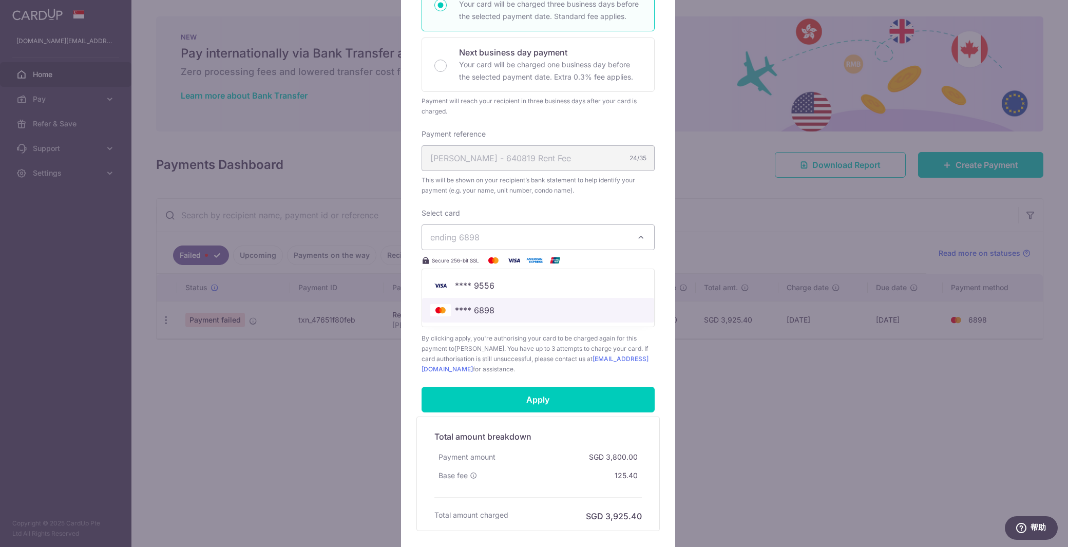
click at [502, 309] on span "**** 6898" at bounding box center [538, 310] width 216 height 12
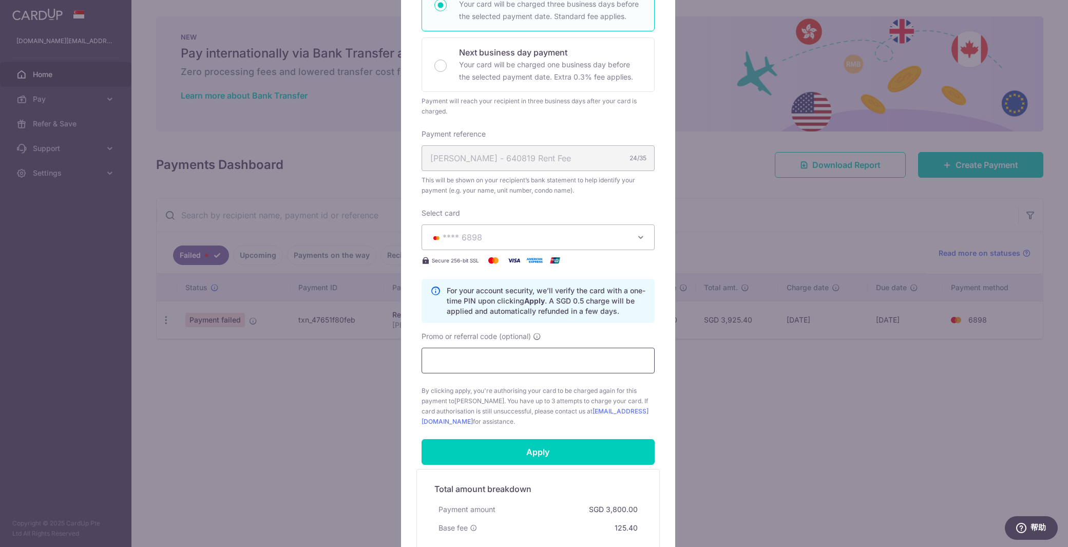
scroll to position [308, 0]
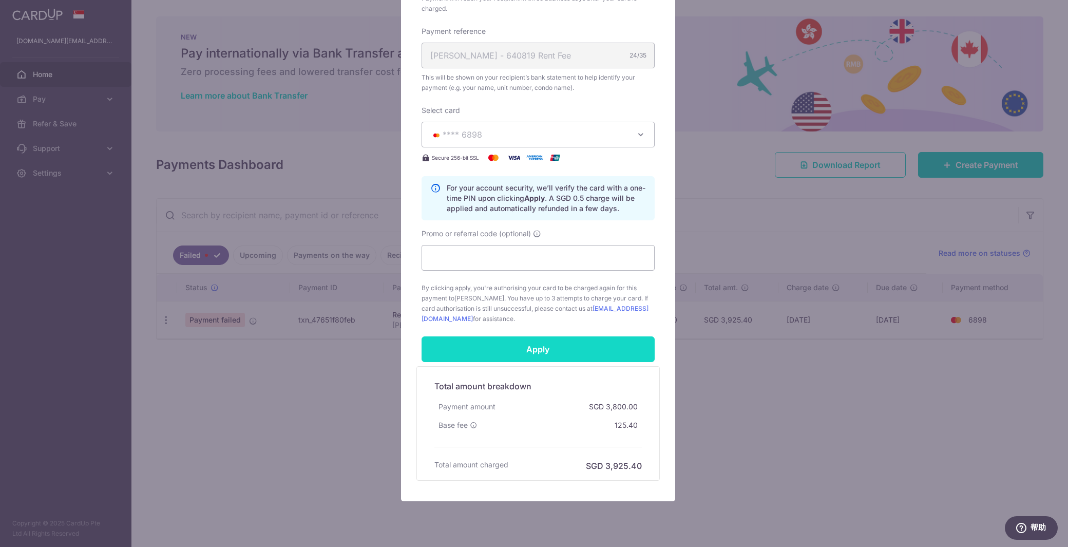
click at [551, 352] on input "Apply" at bounding box center [538, 349] width 233 height 26
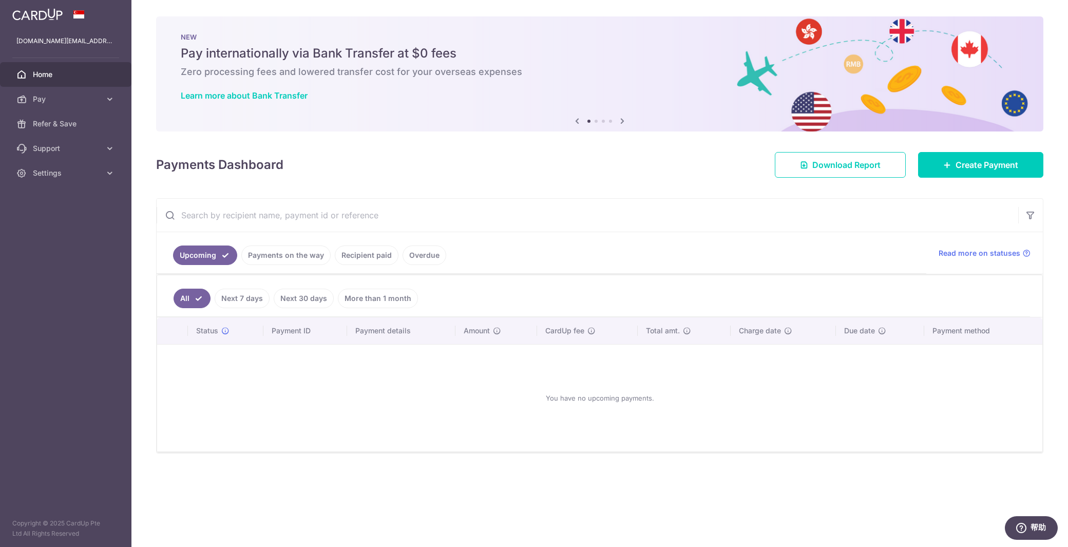
click at [240, 295] on link "Next 7 days" at bounding box center [242, 299] width 55 height 20
click at [275, 253] on link "Payments on the way" at bounding box center [285, 256] width 89 height 20
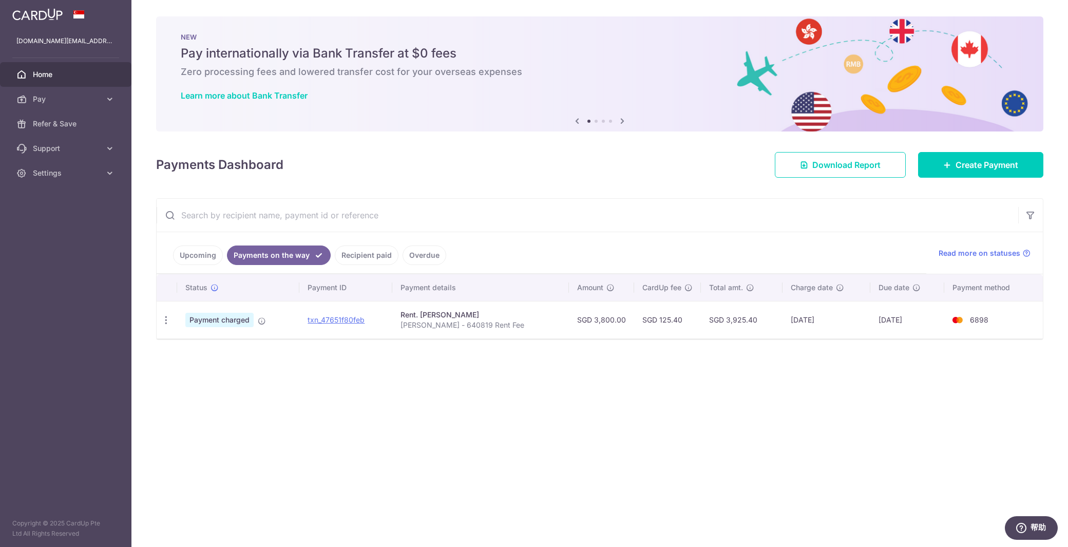
click at [256, 378] on div "× Pause Schedule Pause all future payments in this series Pause just this one p…" at bounding box center [600, 273] width 937 height 547
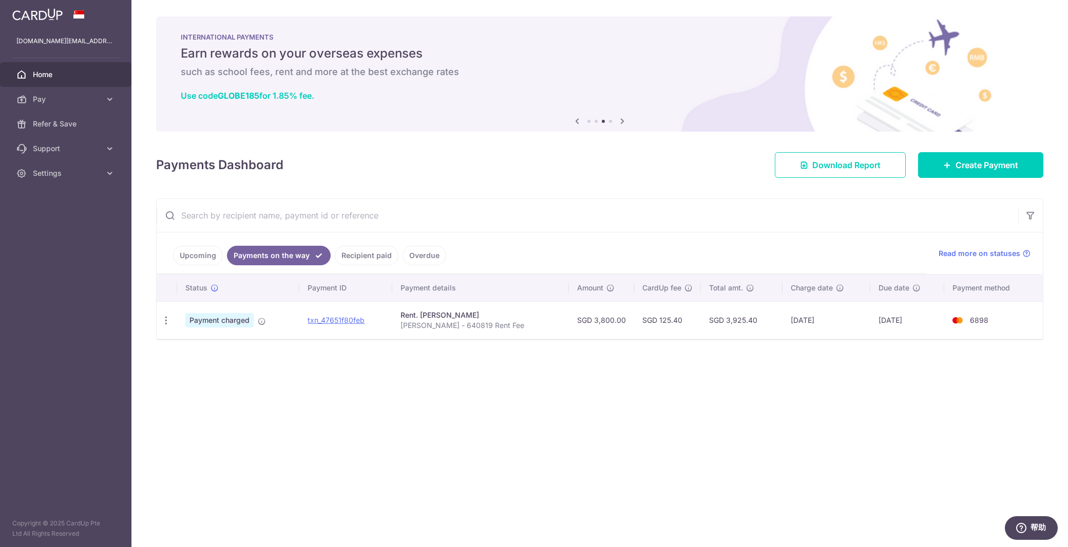
click at [375, 257] on link "Recipient paid" at bounding box center [367, 256] width 64 height 20
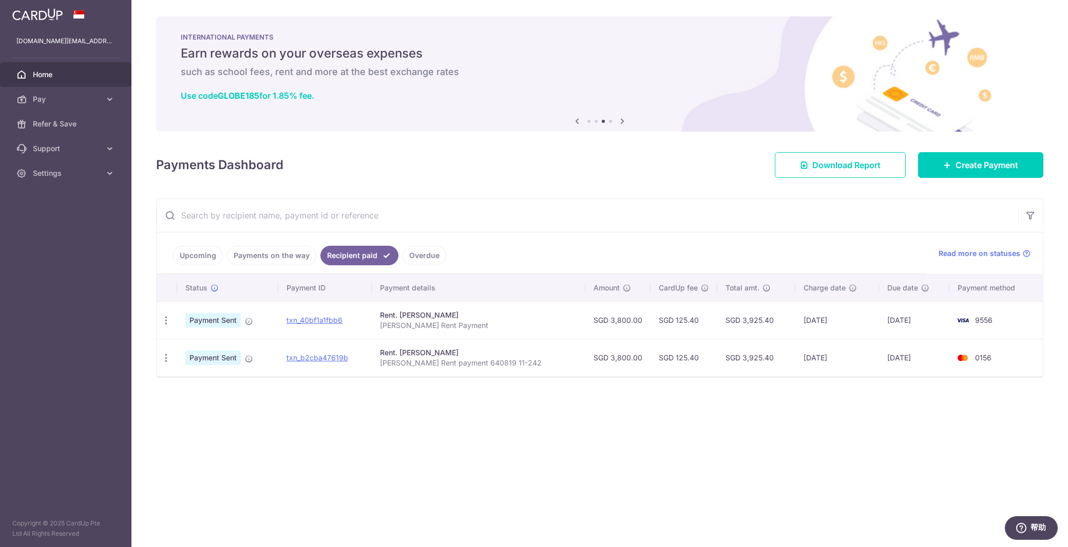
click at [271, 254] on link "Payments on the way" at bounding box center [271, 256] width 89 height 20
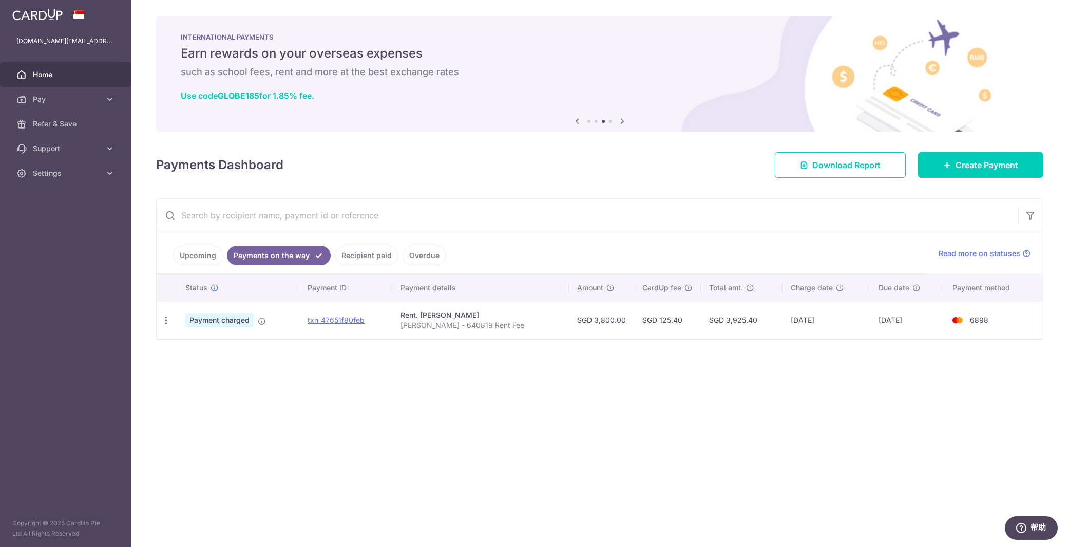
click at [446, 389] on div "× Pause Schedule Pause all future payments in this series Pause just this one p…" at bounding box center [600, 273] width 937 height 547
